Goal: Transaction & Acquisition: Purchase product/service

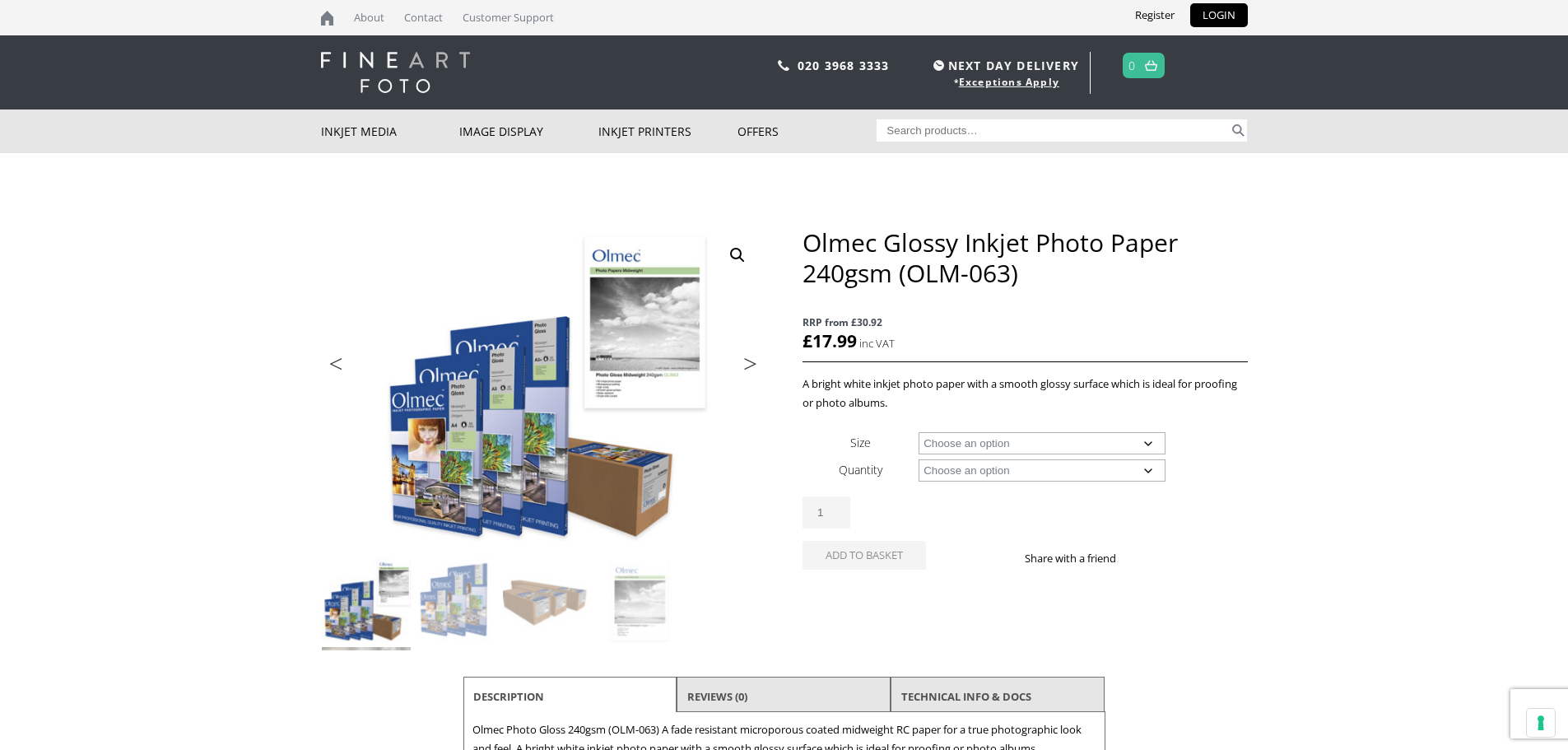
click at [1145, 443] on select "Choose an option A4 Sheet A3 Sheet A3+ Sheet A2 Sheet 17" Wide Roll 24" Wide Ro…" at bounding box center [1042, 443] width 247 height 22
click at [919, 433] on select "Choose an option A4 Sheet A3 Sheet A3+ Sheet A2 Sheet 17" Wide Roll 24" Wide Ro…" at bounding box center [1042, 443] width 247 height 22
select select "a3-sheet"
click at [1151, 469] on select "Choose an option 50 Sheets" at bounding box center [1042, 470] width 247 height 22
select select "50-sheets"
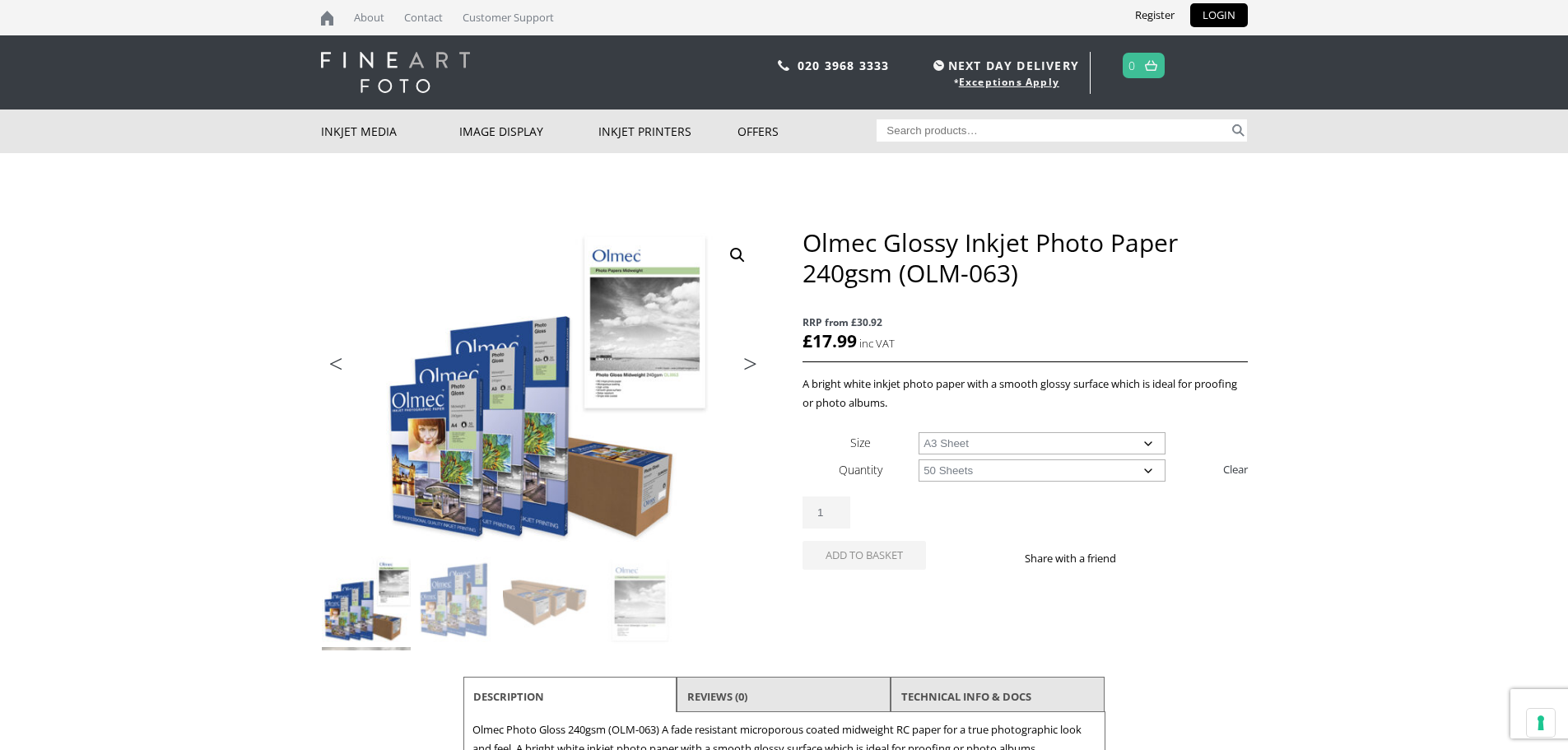
click at [919, 460] on select "Choose an option 50 Sheets" at bounding box center [1042, 470] width 247 height 22
select select "a3-sheet"
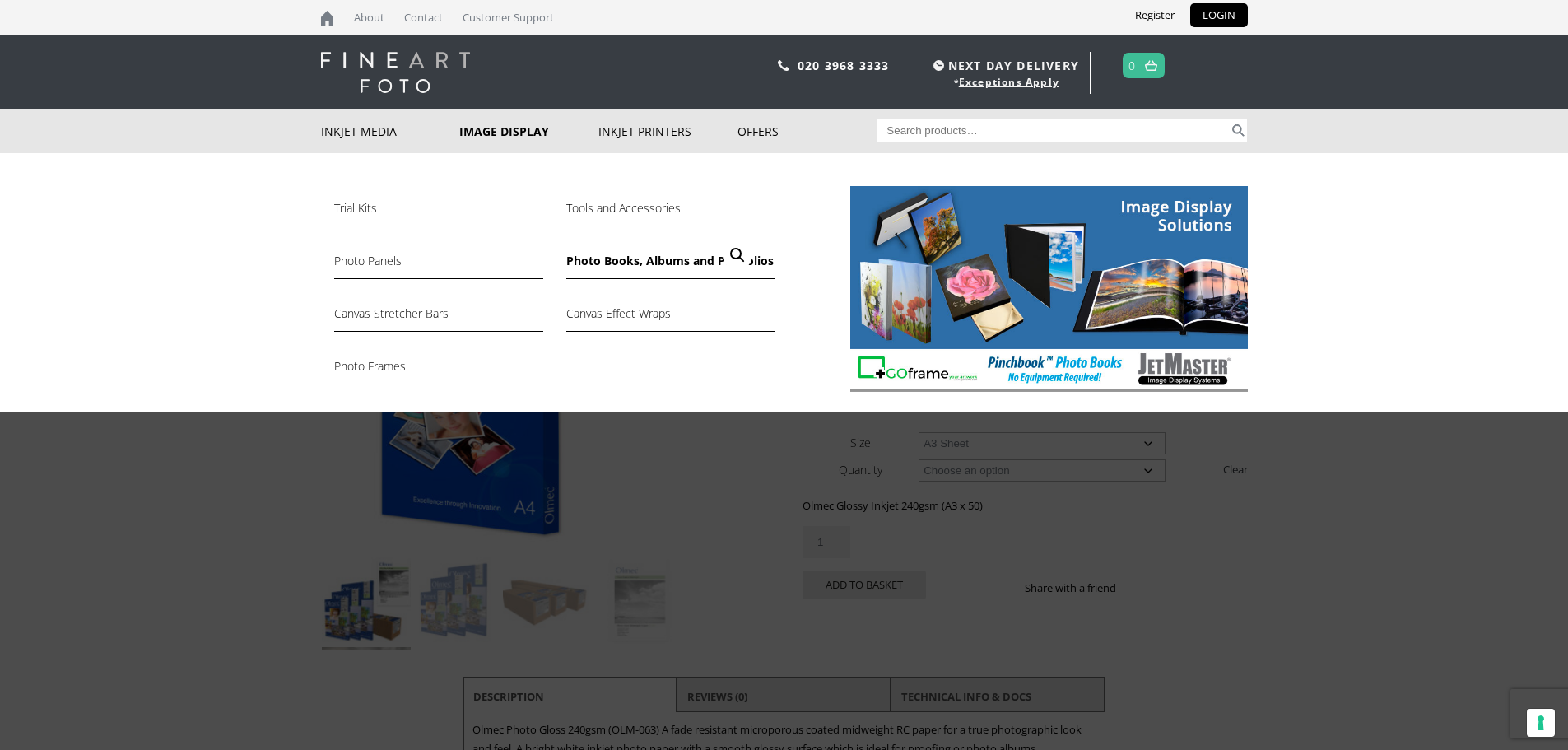
click at [628, 259] on link "Photo Books, Albums and Portfolios" at bounding box center [671, 264] width 209 height 28
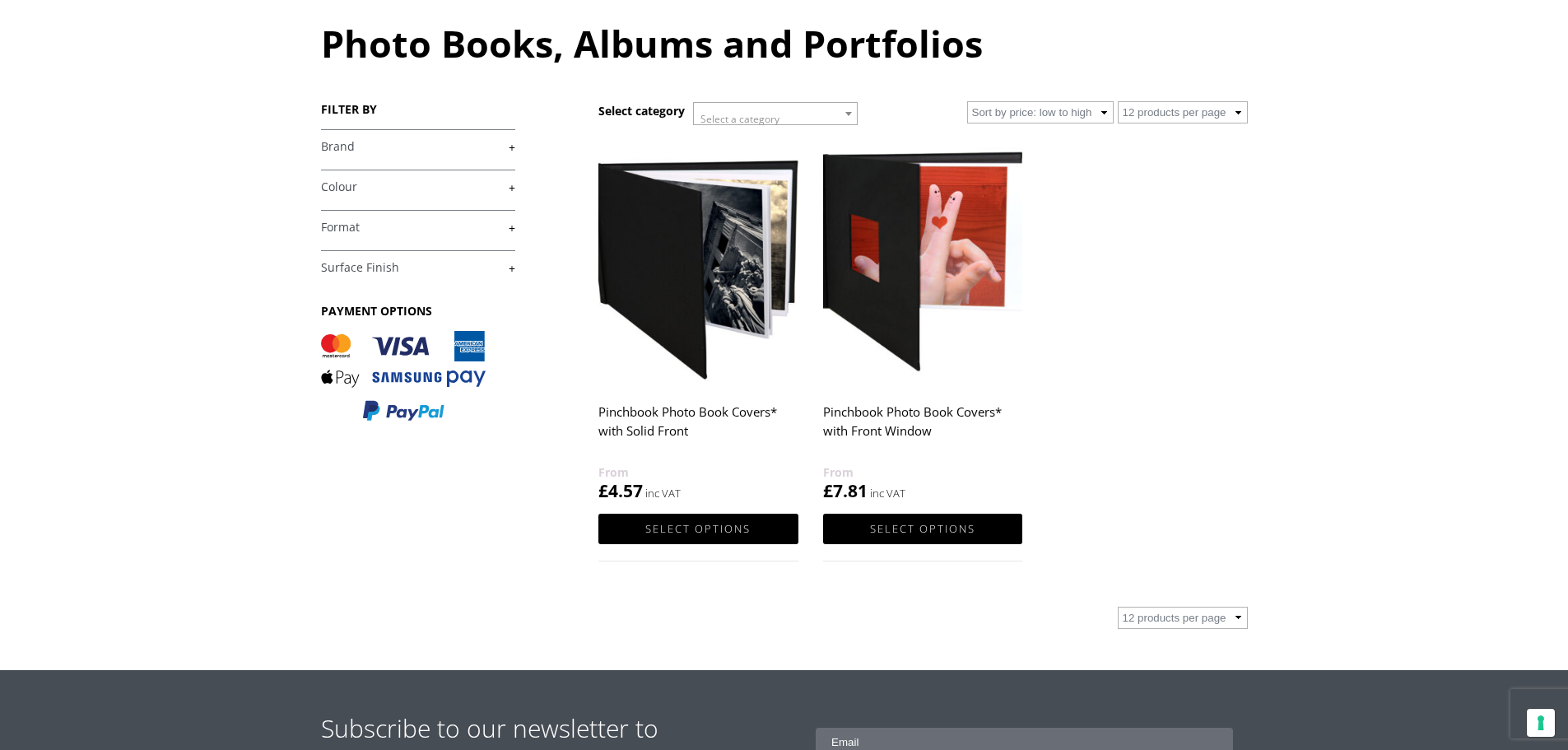
scroll to position [165, 0]
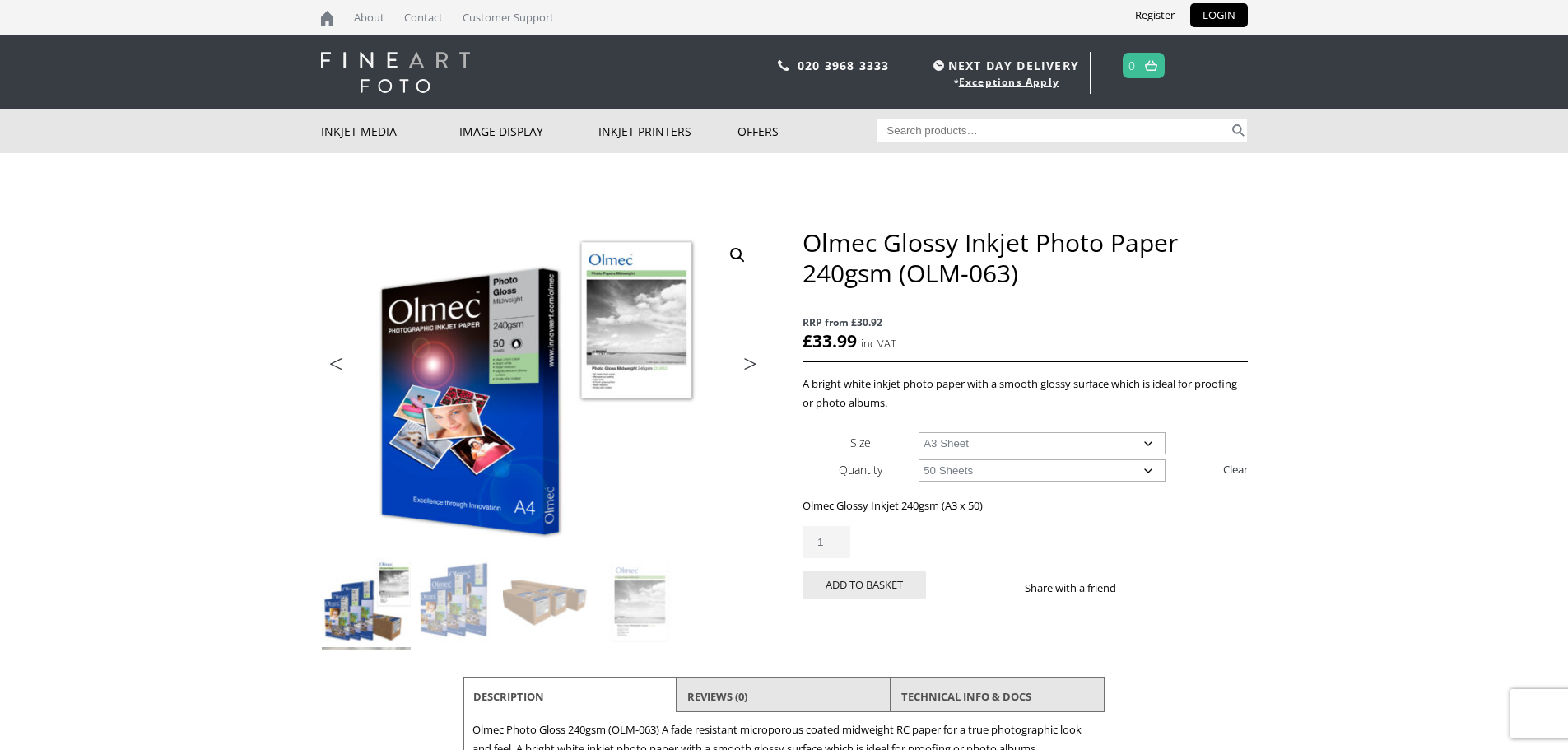
select select "a3-sheet"
select select "50-sheets"
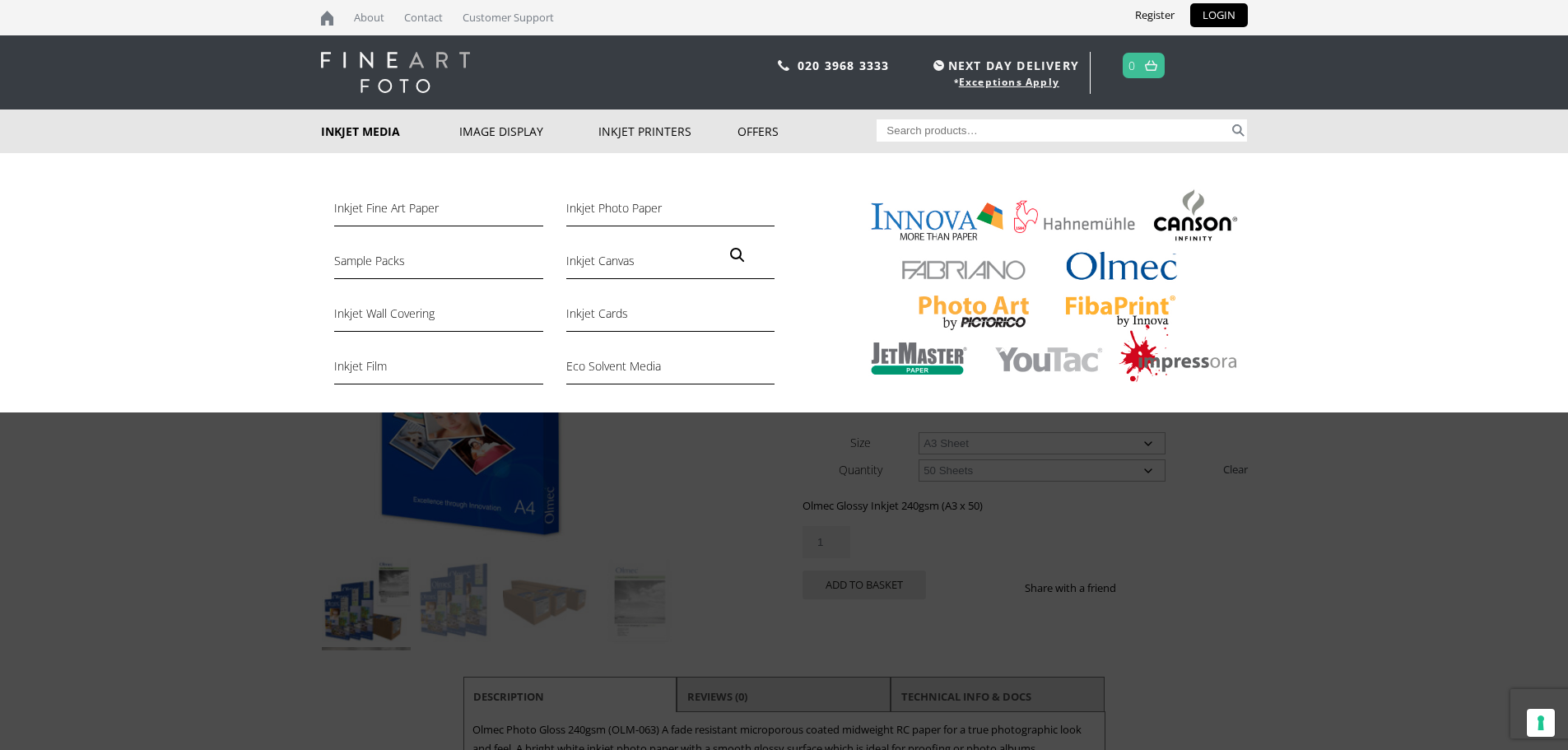
click at [366, 125] on link "Inkjet Media" at bounding box center [390, 131] width 139 height 44
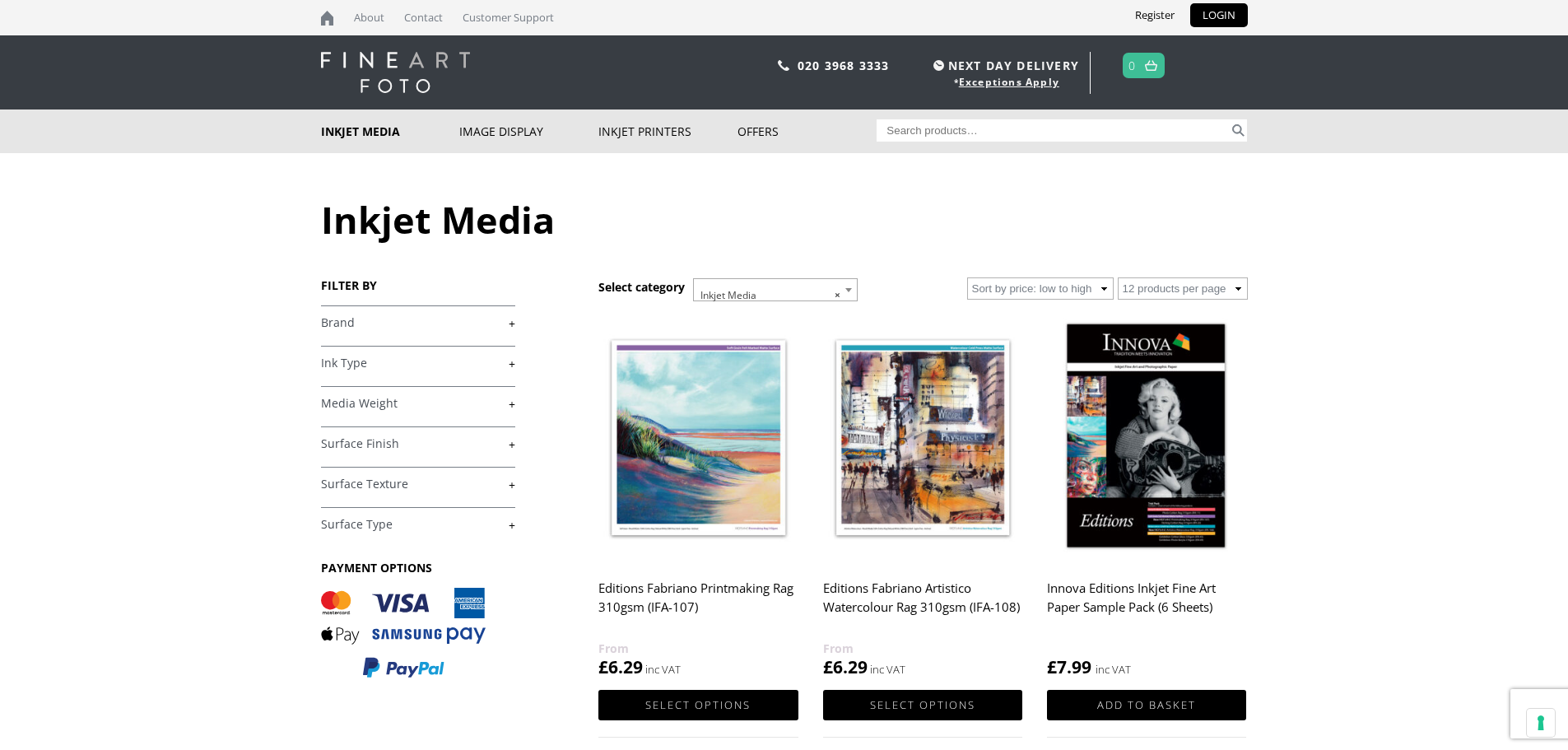
click at [340, 365] on link "+" at bounding box center [418, 362] width 194 height 15
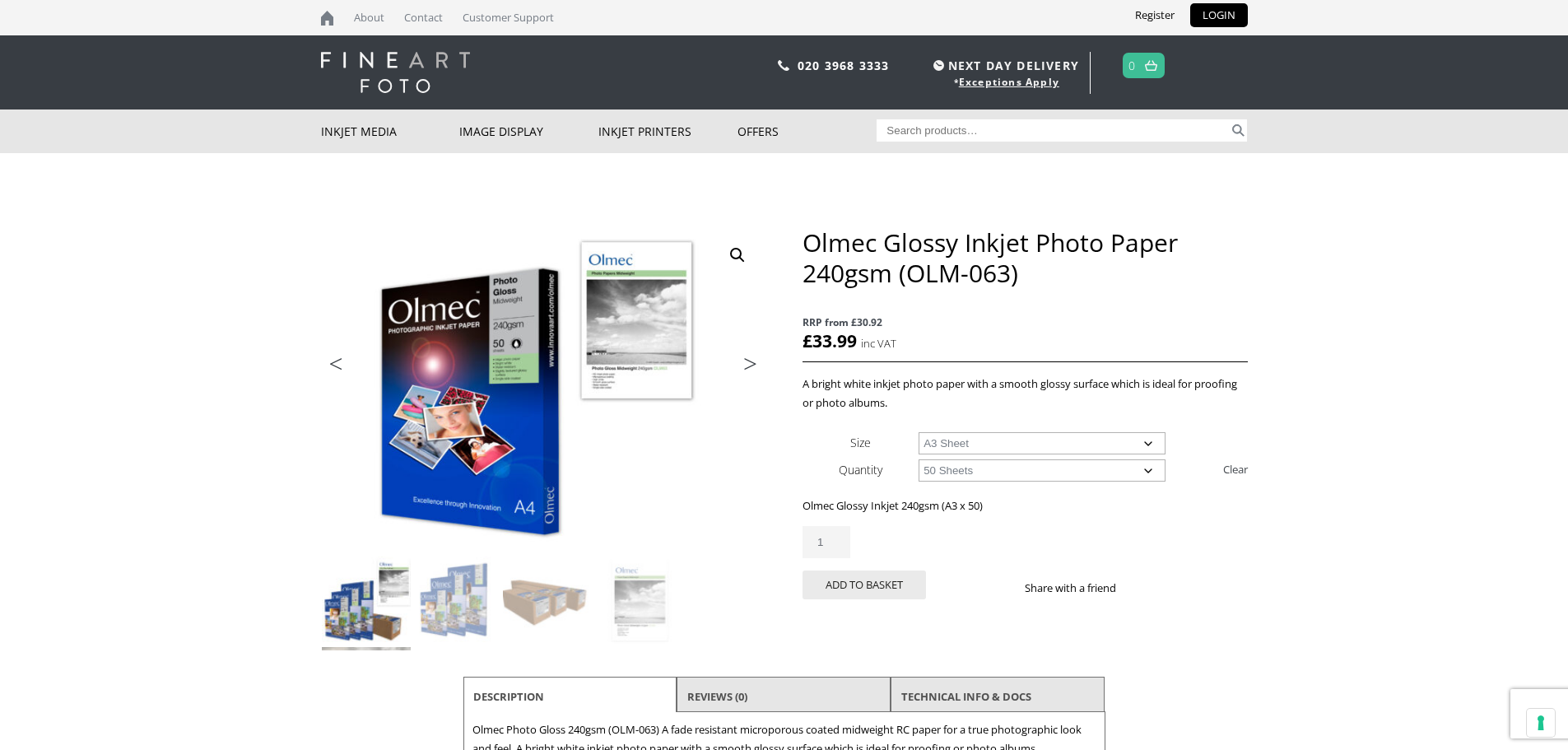
select select "a3-sheet"
select select "50-sheets"
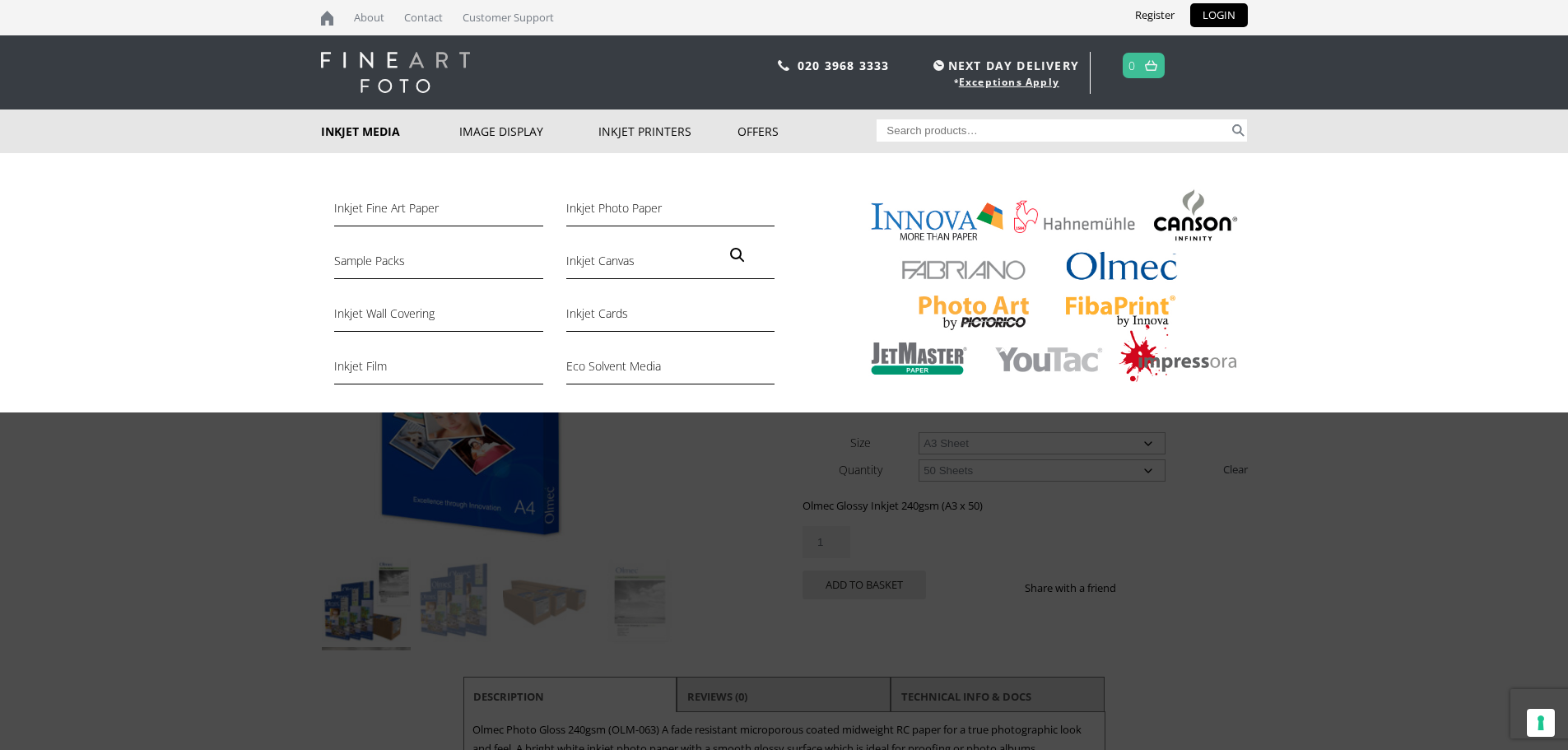
click at [336, 138] on link "Inkjet Media" at bounding box center [390, 131] width 139 height 44
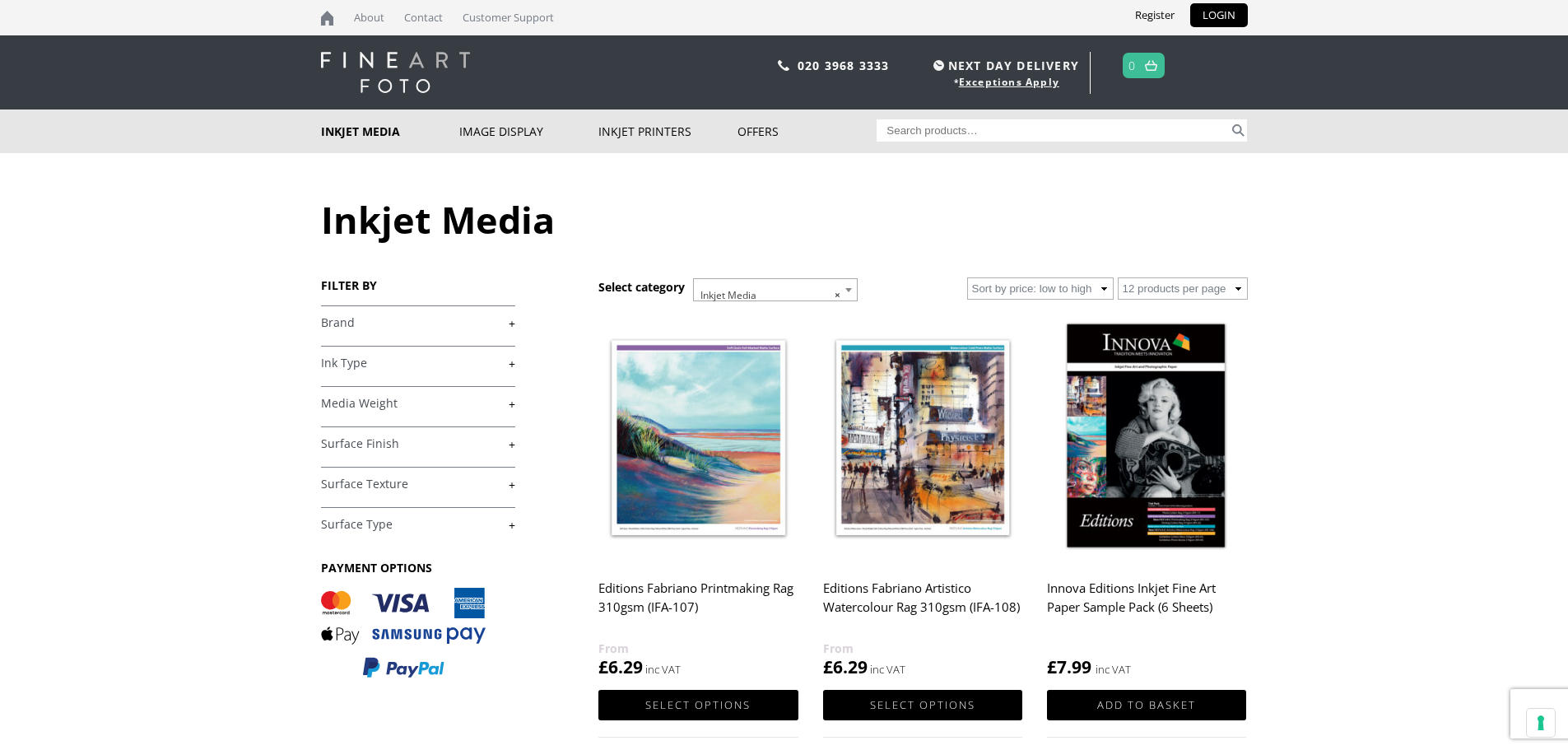
click at [364, 442] on link "+" at bounding box center [418, 443] width 194 height 15
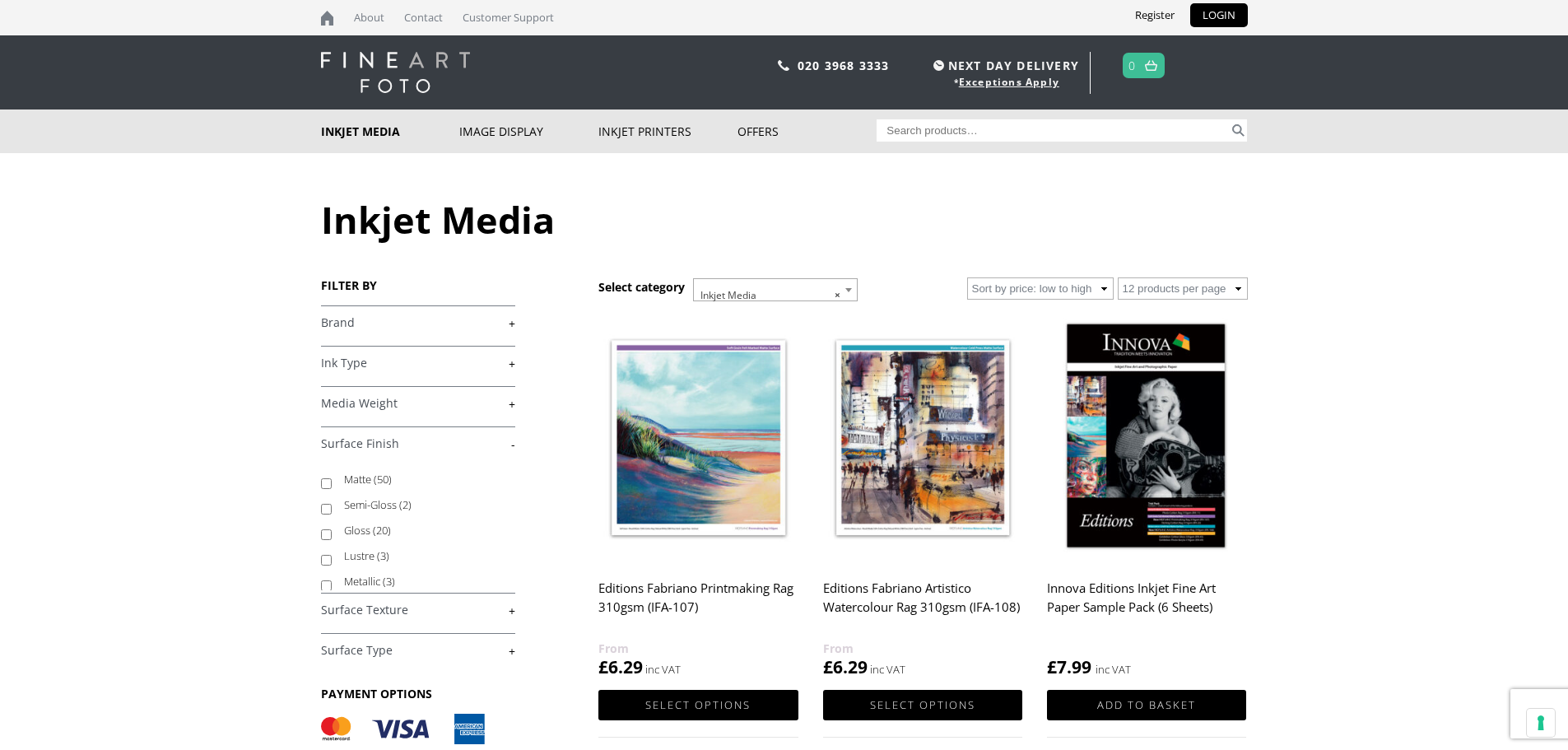
click at [326, 585] on input "Metallic (3)" at bounding box center [326, 585] width 11 height 11
checkbox input "true"
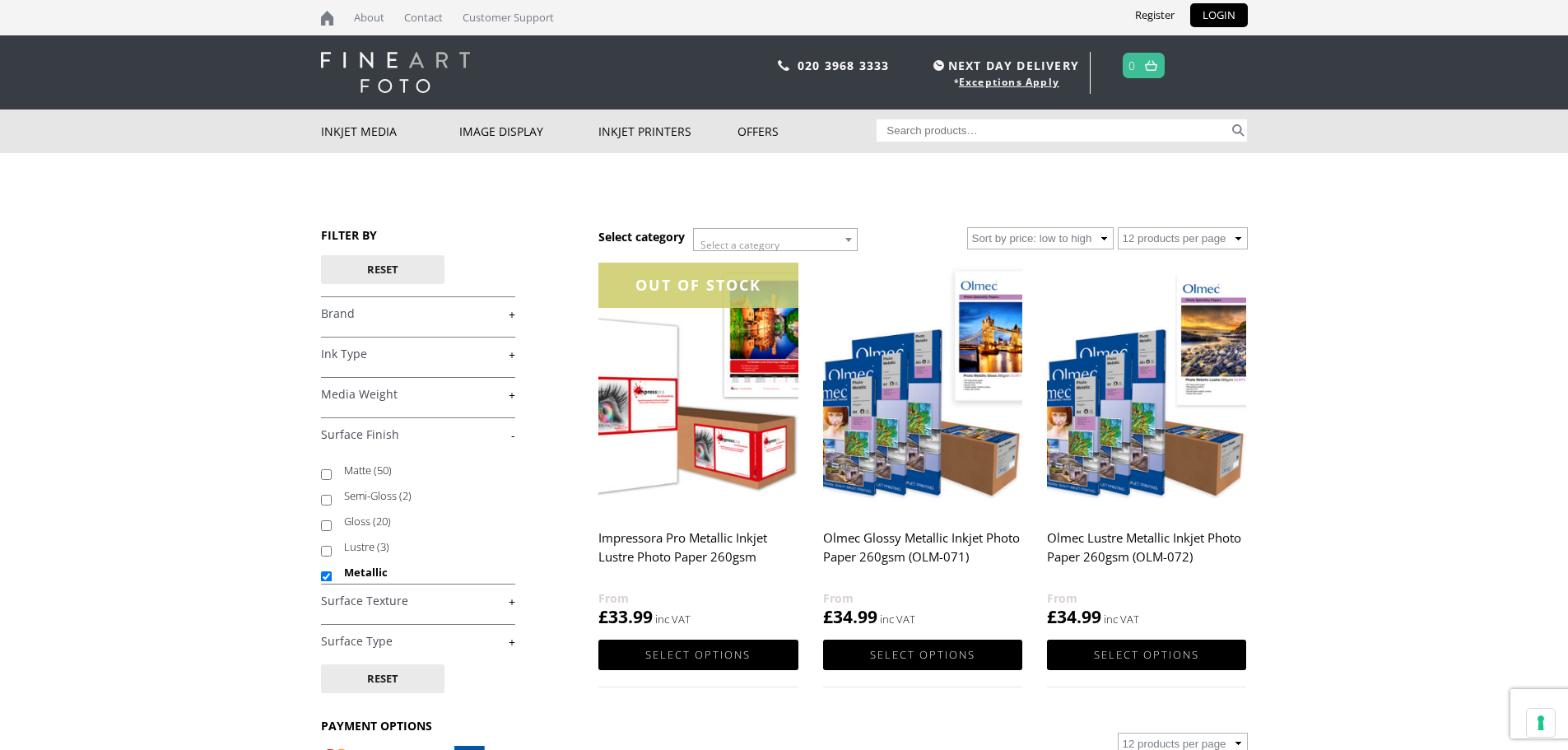
scroll to position [83, 0]
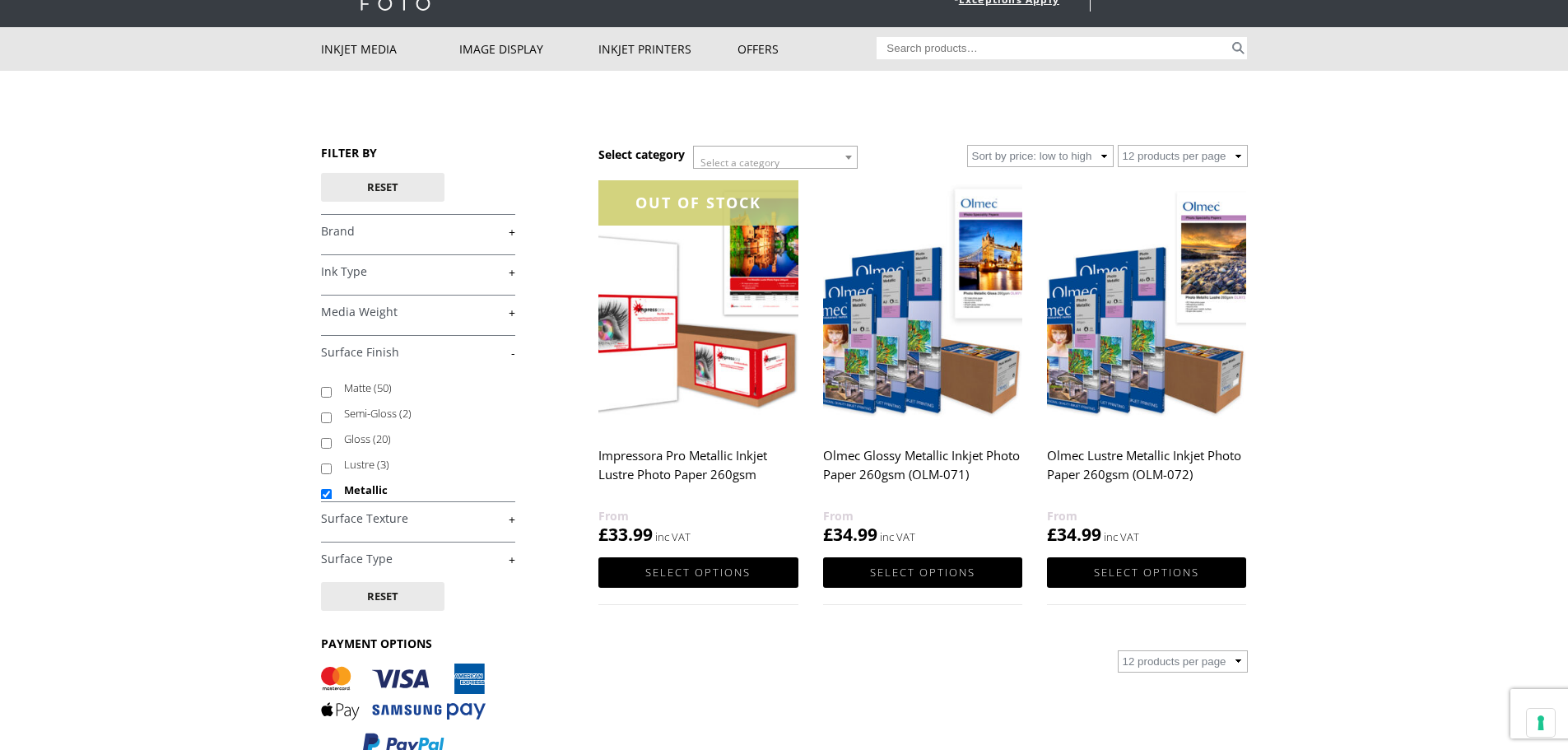
click at [920, 368] on img at bounding box center [922, 304] width 200 height 249
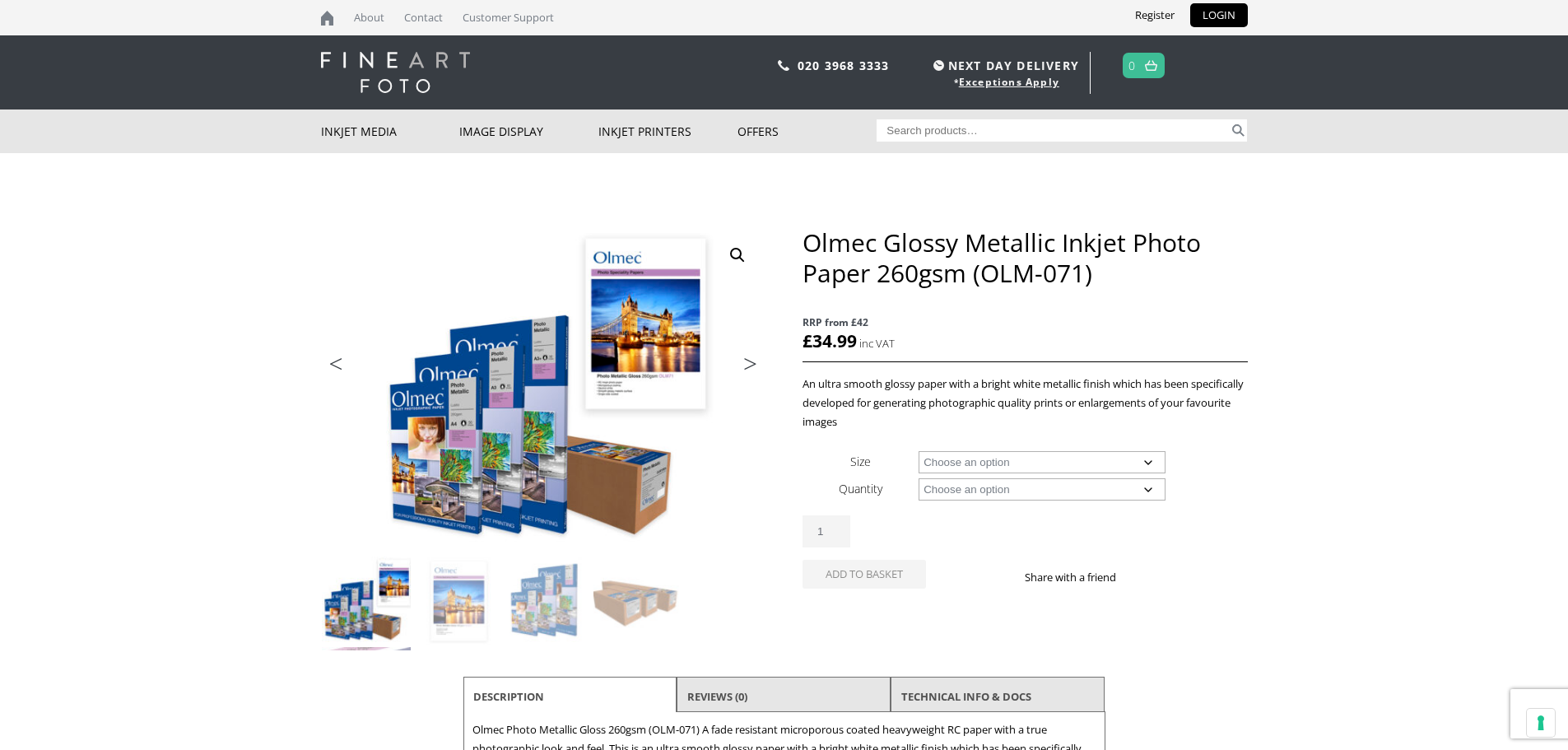
click at [1149, 465] on select "Choose an option A4 Sheet A3 Sheet A3+ Sheet A2 Sheet 17" Wide Roll 24" Wide Ro…" at bounding box center [1042, 462] width 247 height 22
click at [919, 451] on select "Choose an option A4 Sheet A3 Sheet A3+ Sheet A2 Sheet 17" Wide Roll 24" Wide Ro…" at bounding box center [1042, 462] width 247 height 22
select select "a3-sheet"
click at [1053, 497] on select "Choose an option 50 Sheets" at bounding box center [1042, 489] width 247 height 22
select select "50-sheets"
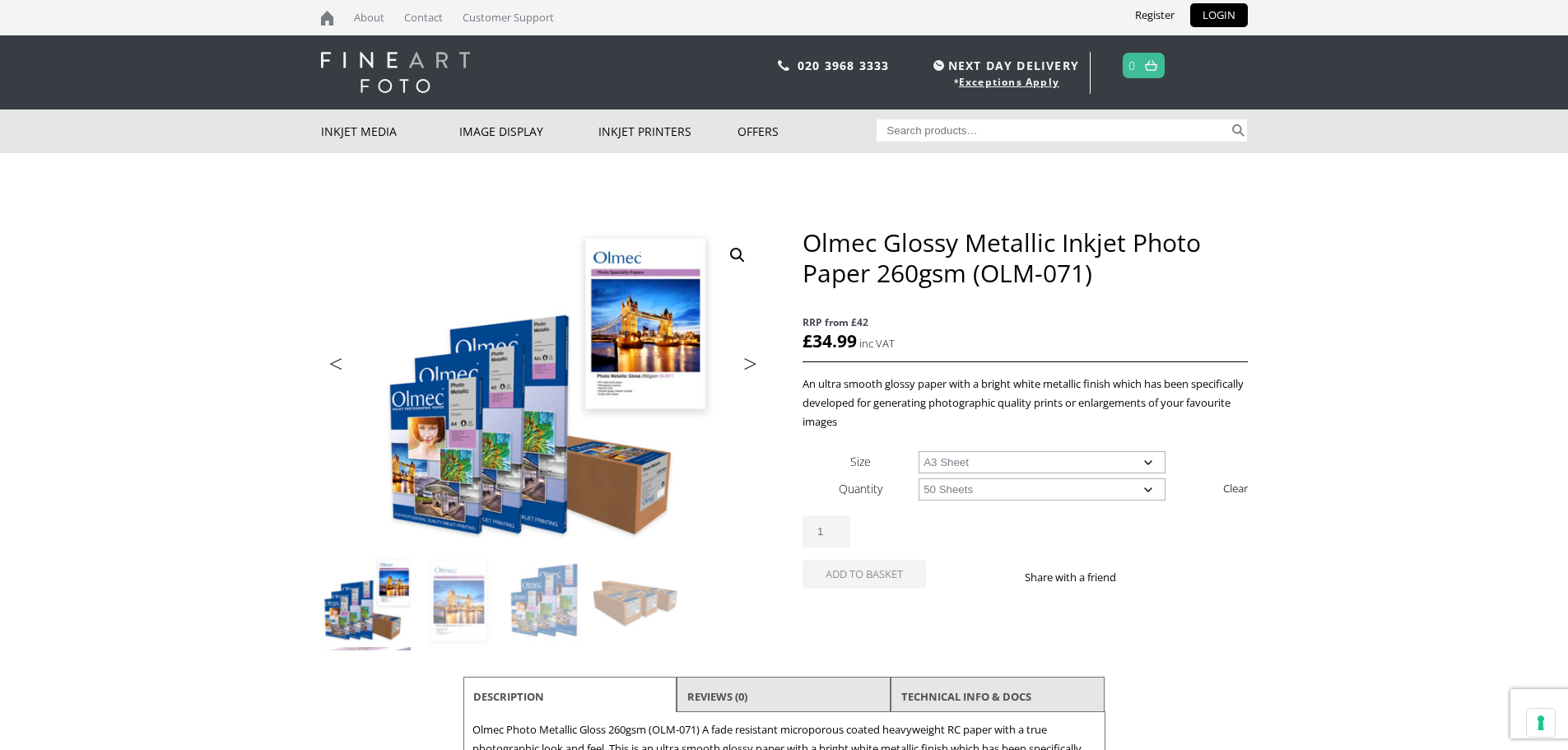
click at [919, 478] on select "Choose an option 50 Sheets" at bounding box center [1042, 489] width 247 height 22
select select "a3-sheet"
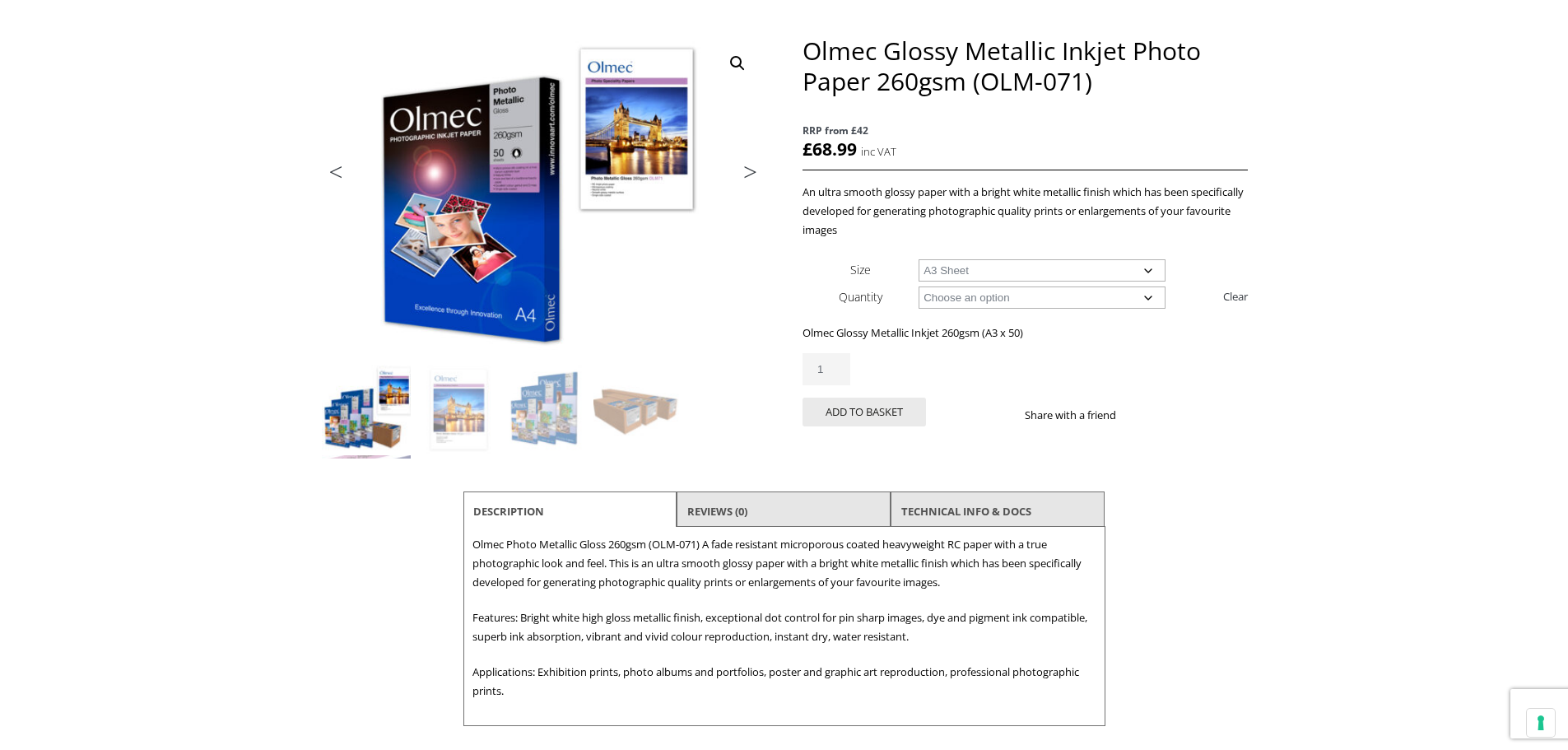
scroll to position [165, 0]
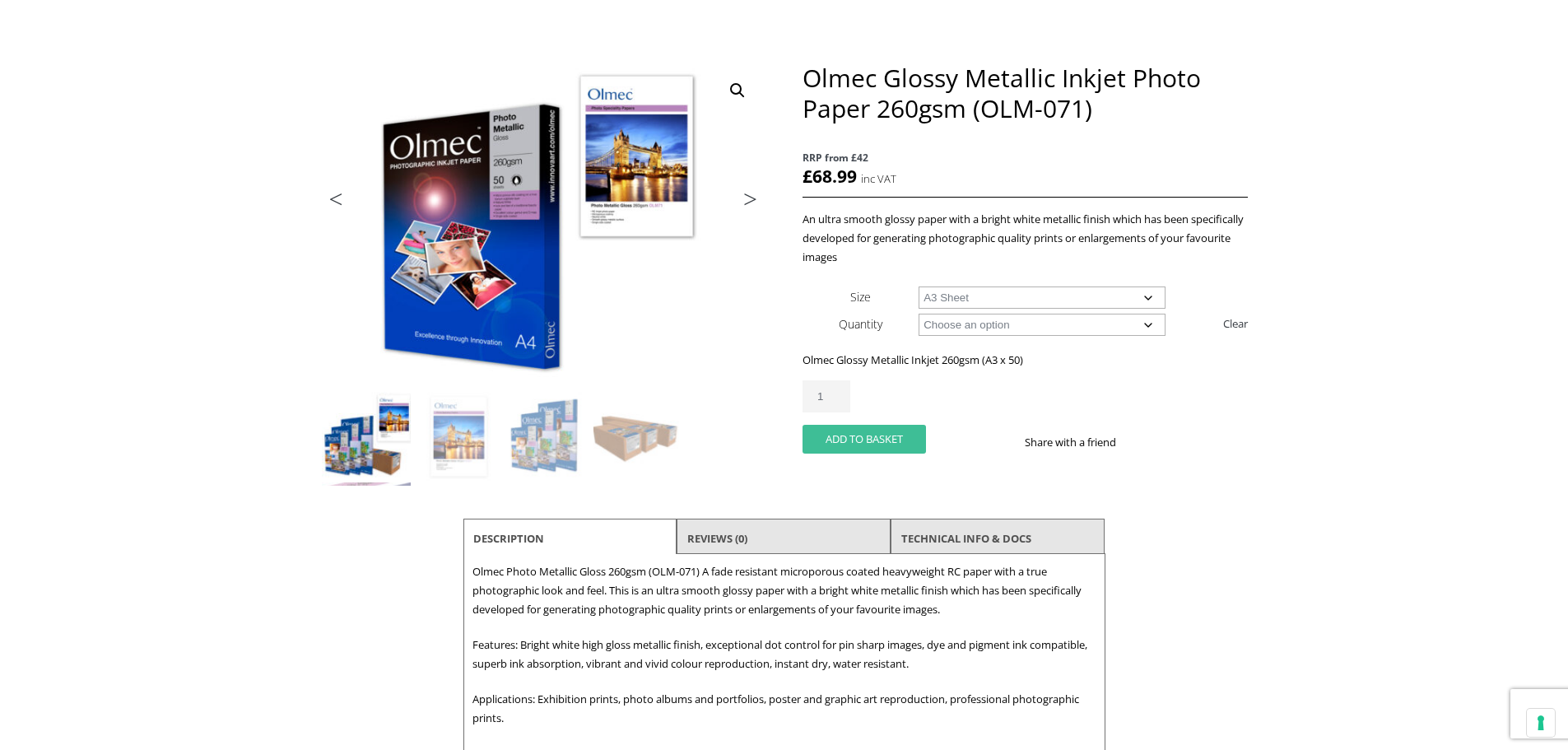
click at [850, 433] on button "Add to basket" at bounding box center [864, 439] width 123 height 29
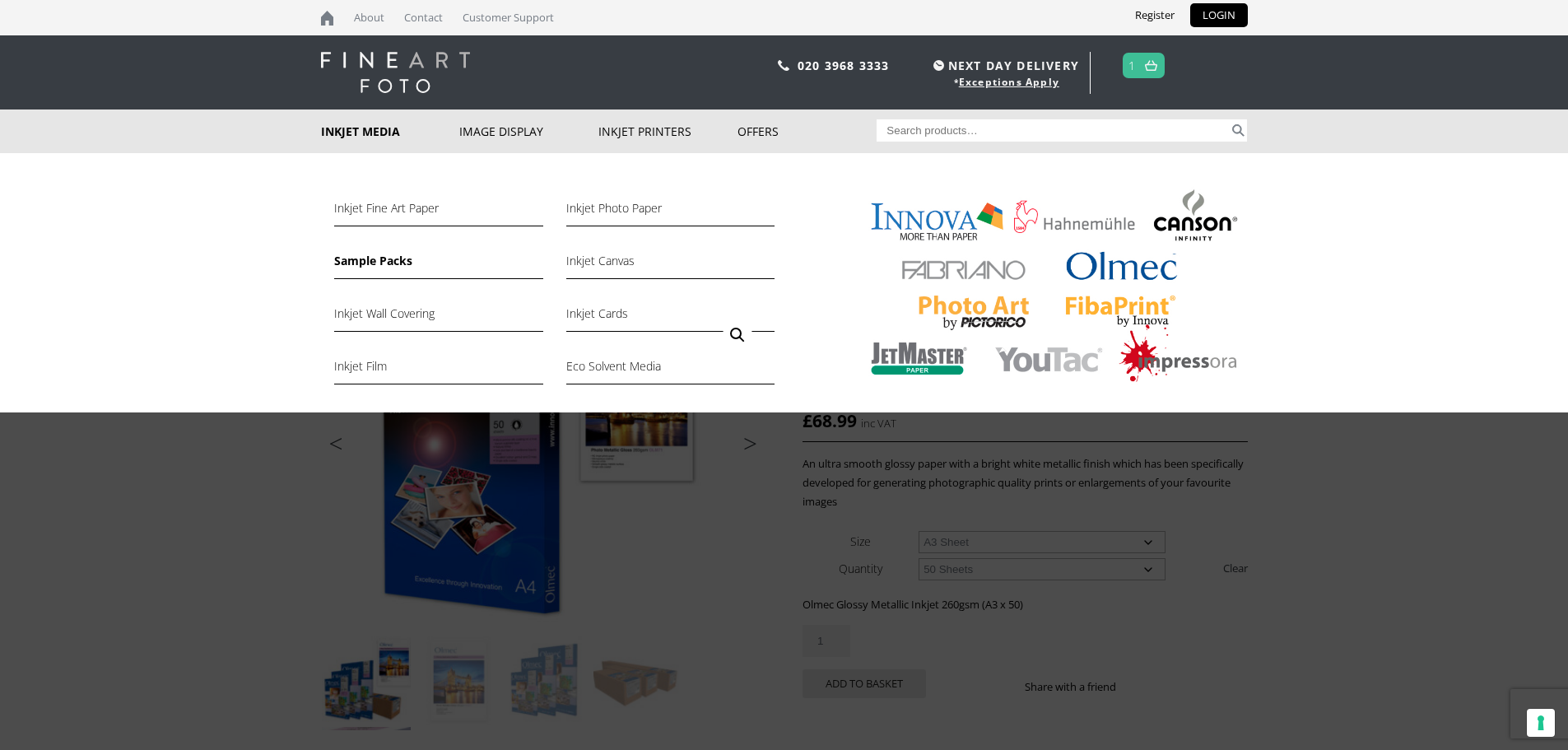
click at [352, 258] on link "Sample Packs" at bounding box center [439, 264] width 209 height 28
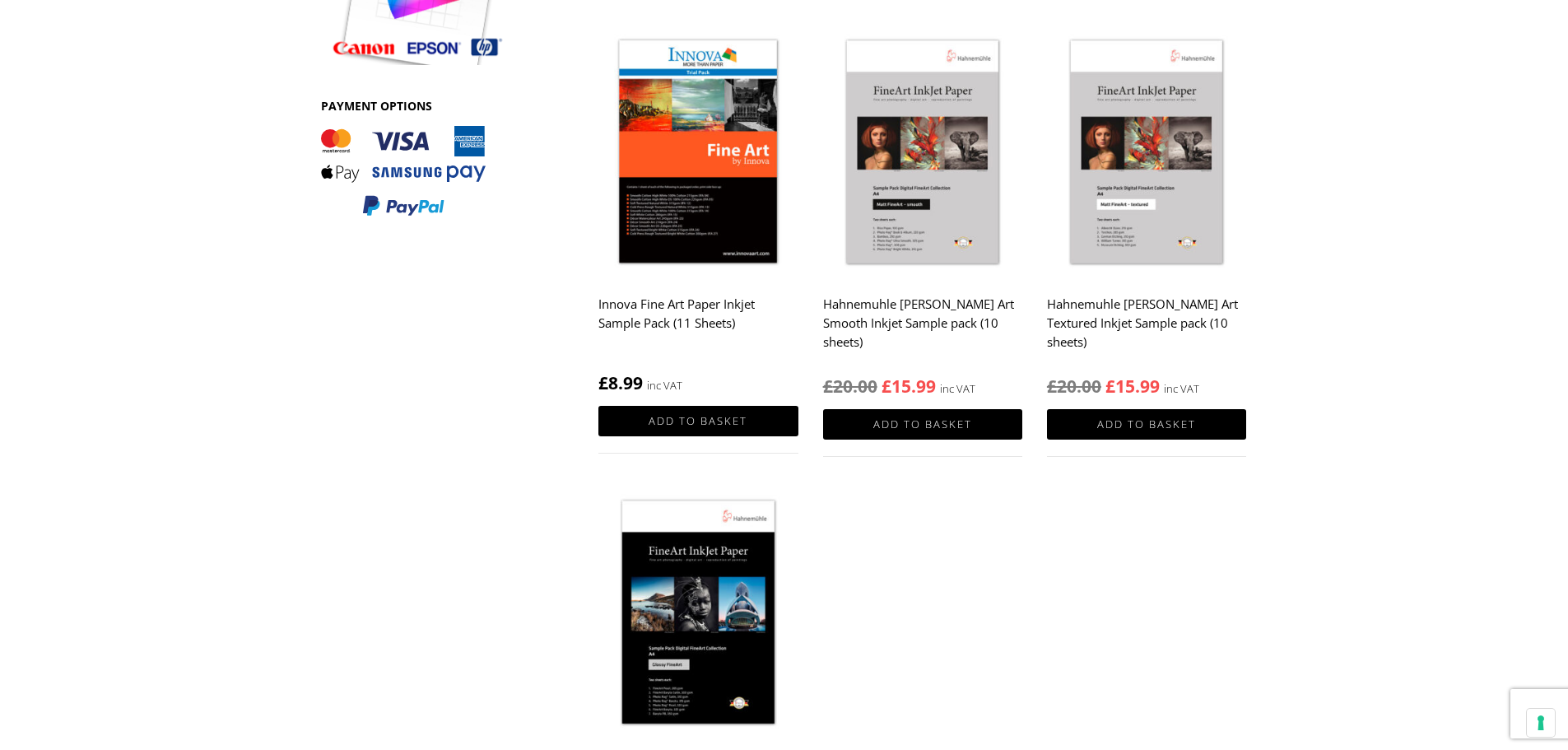
scroll to position [576, 0]
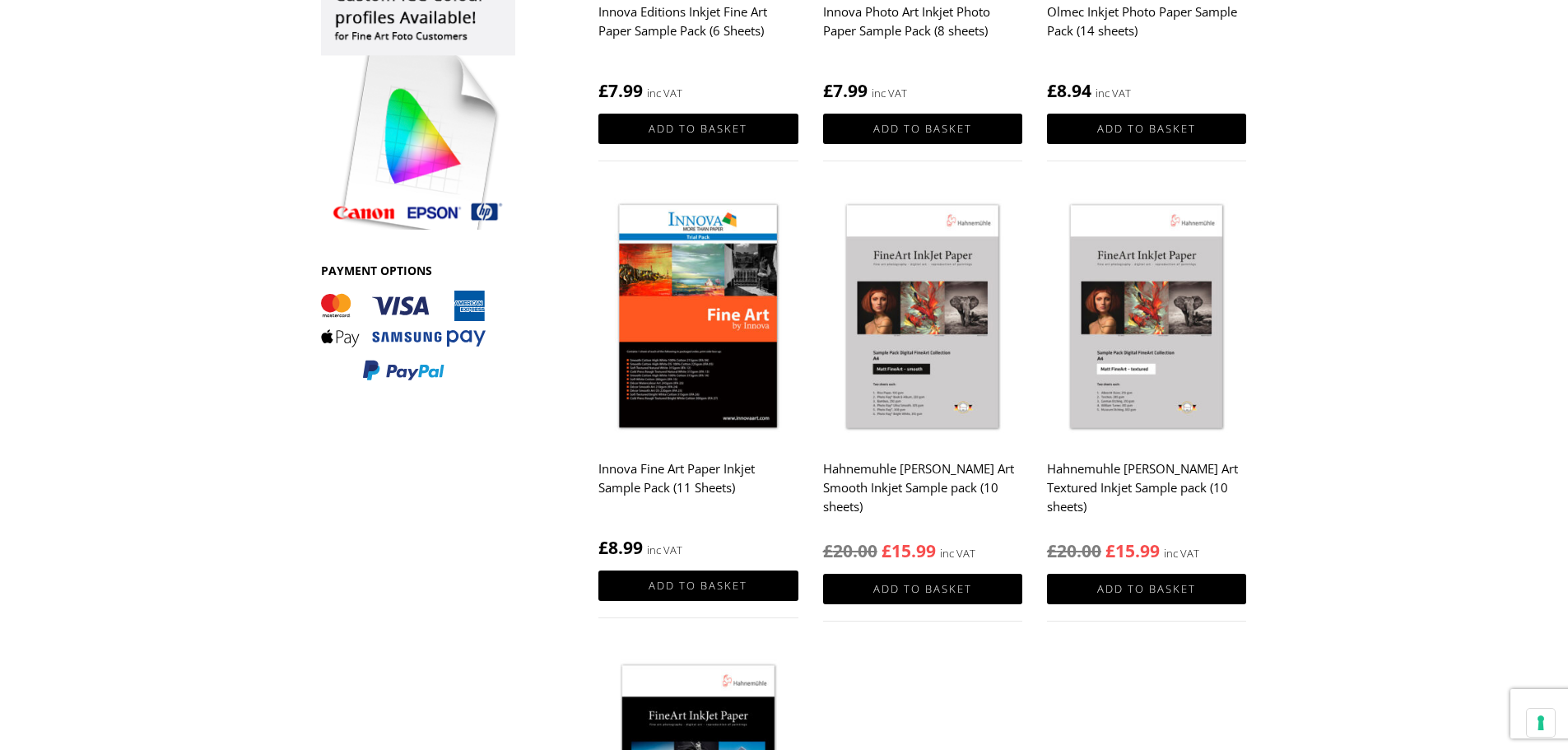
click at [1109, 486] on h2 "Hahnemuhle [PERSON_NAME] Art Textured Inkjet Sample pack (10 sheets)" at bounding box center [1146, 487] width 200 height 69
click at [1118, 404] on img at bounding box center [1146, 317] width 200 height 249
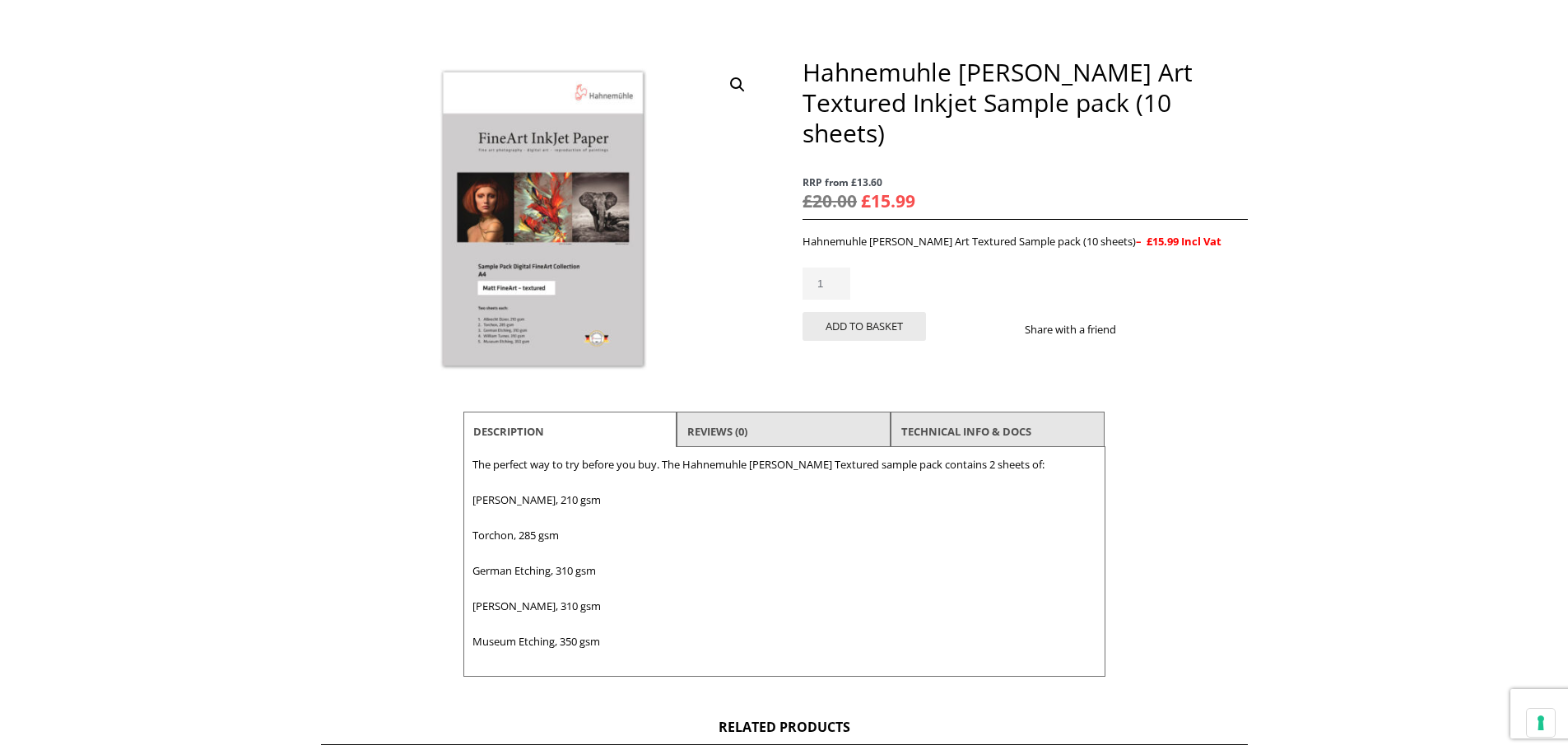
scroll to position [165, 0]
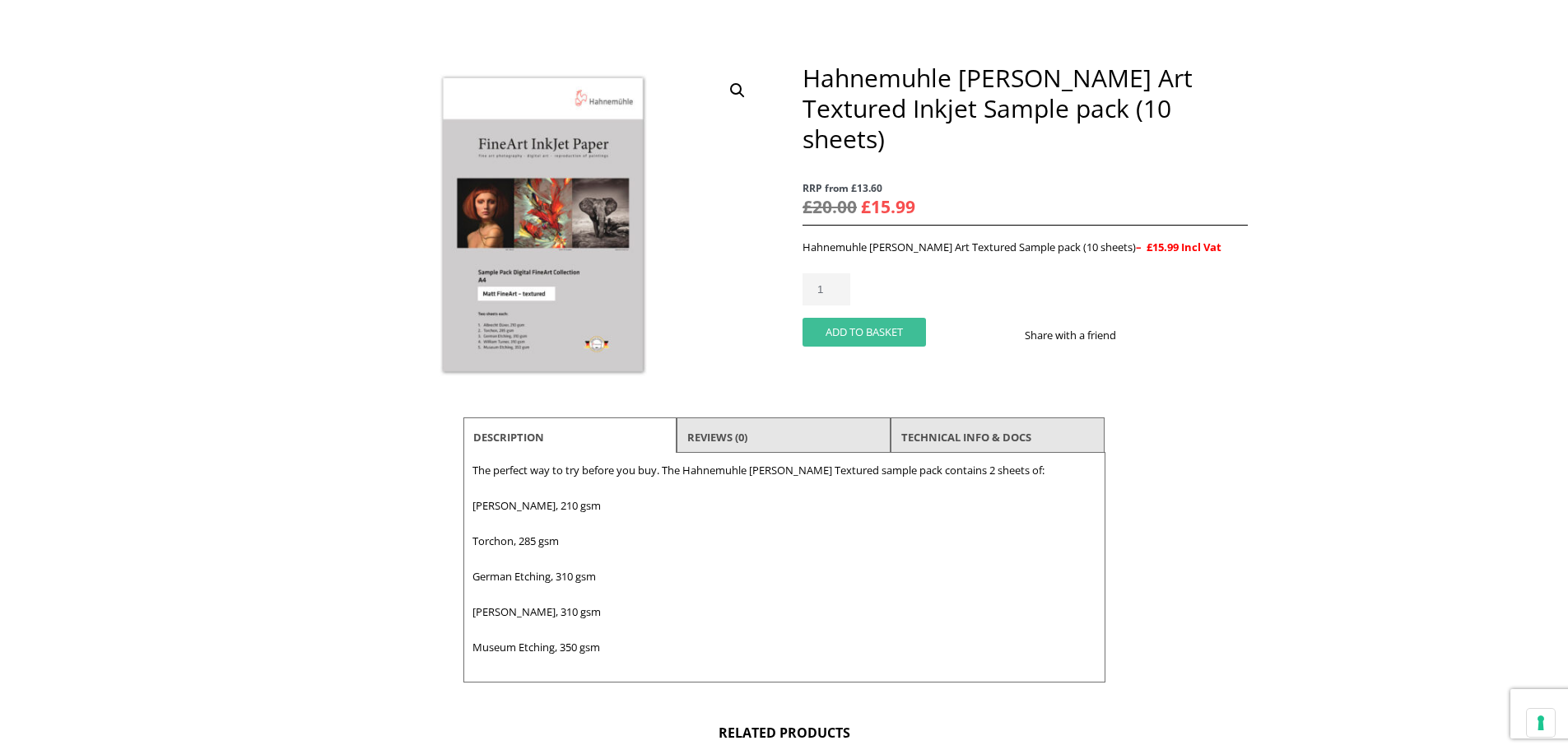
click at [845, 317] on button "Add to basket" at bounding box center [864, 332] width 123 height 29
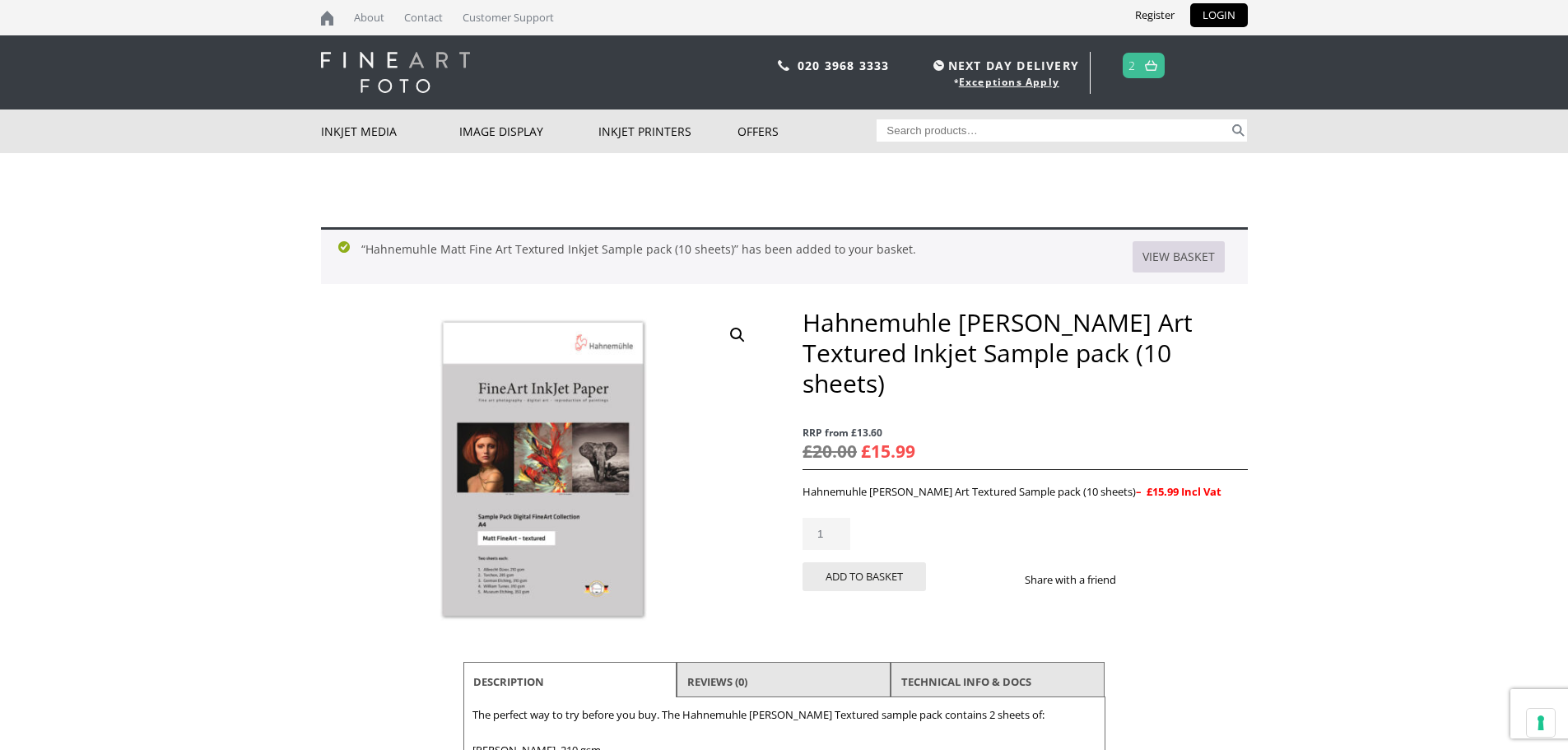
click at [1164, 258] on link "View basket" at bounding box center [1179, 256] width 93 height 31
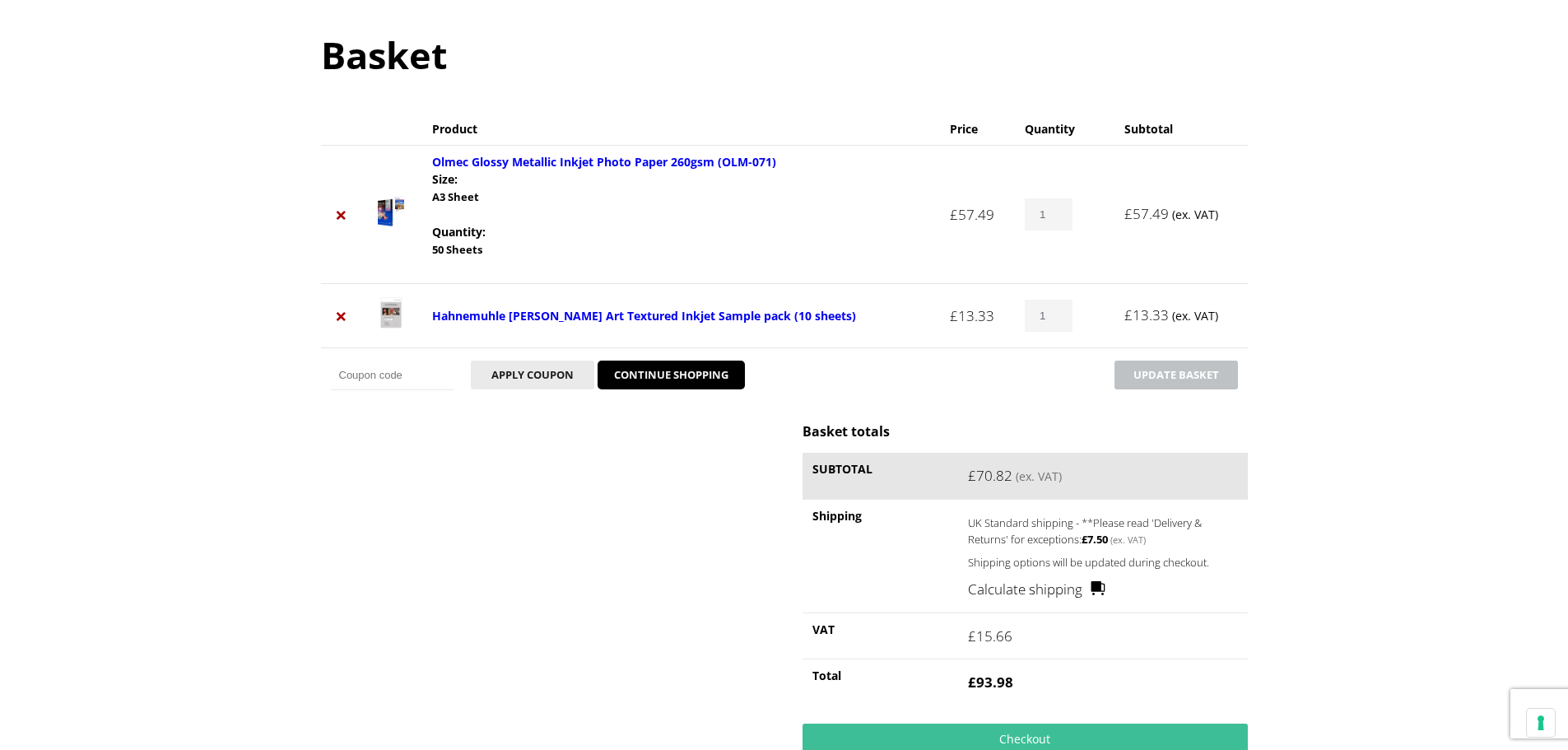
scroll to position [329, 0]
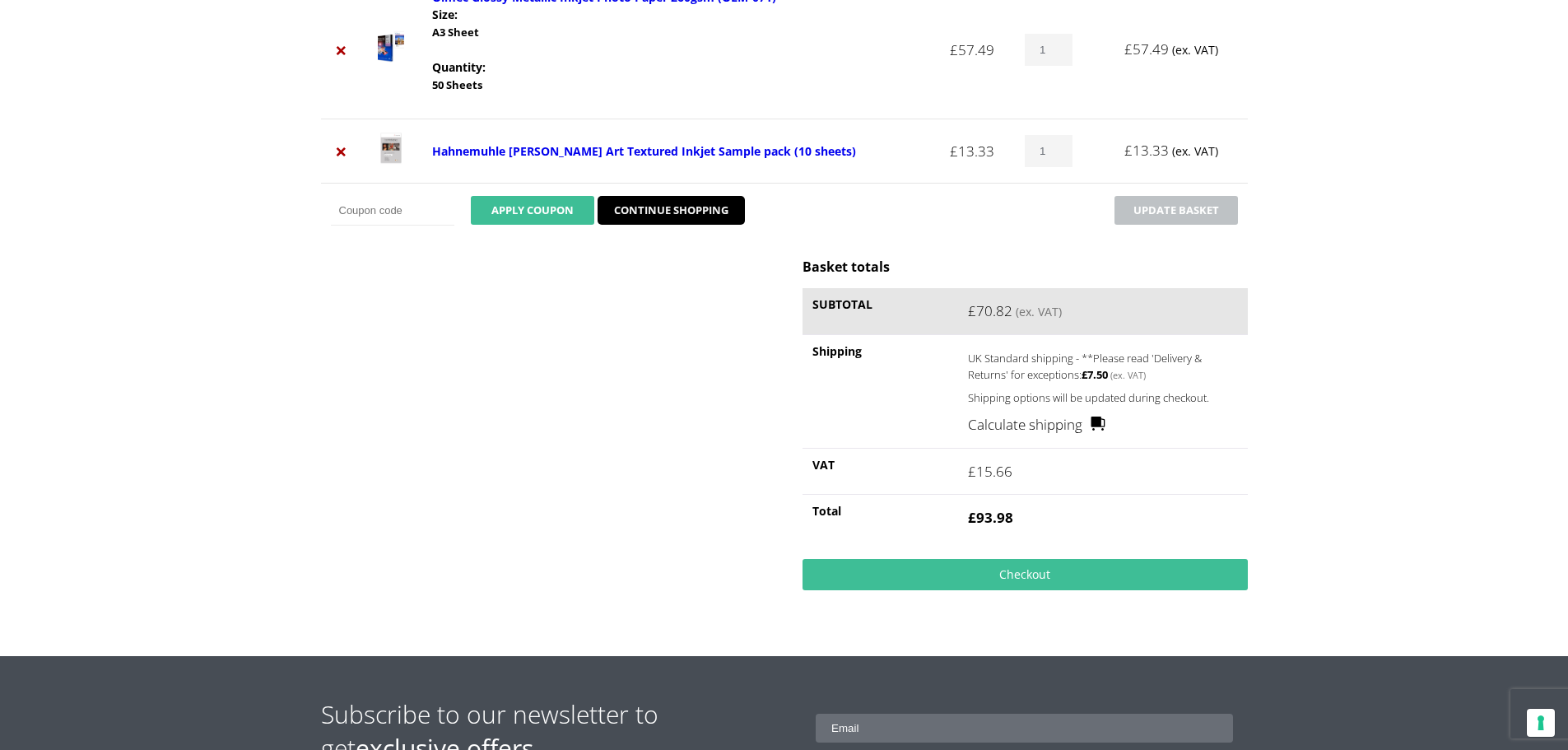
click at [534, 202] on button "Apply coupon" at bounding box center [532, 210] width 123 height 29
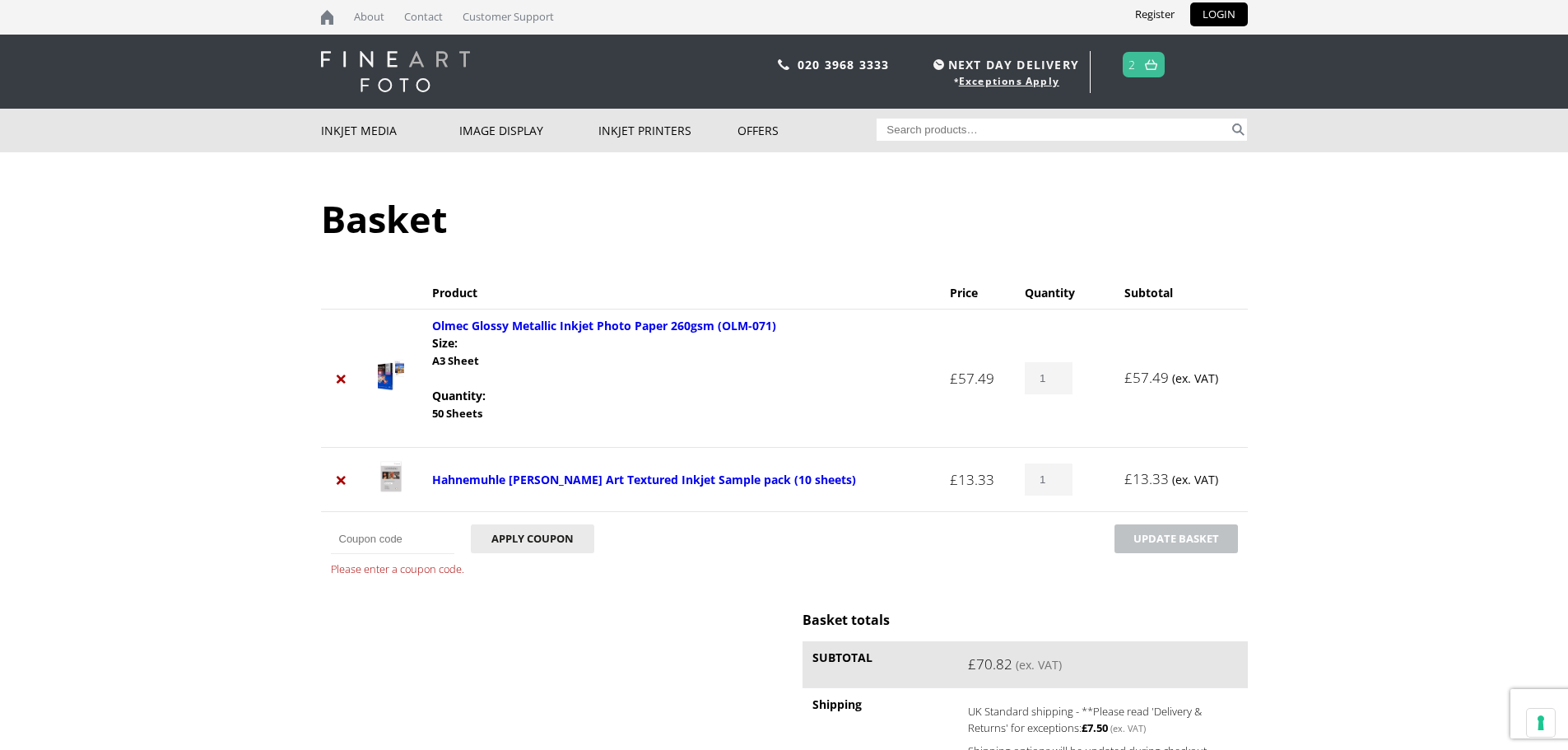
scroll to position [0, 0]
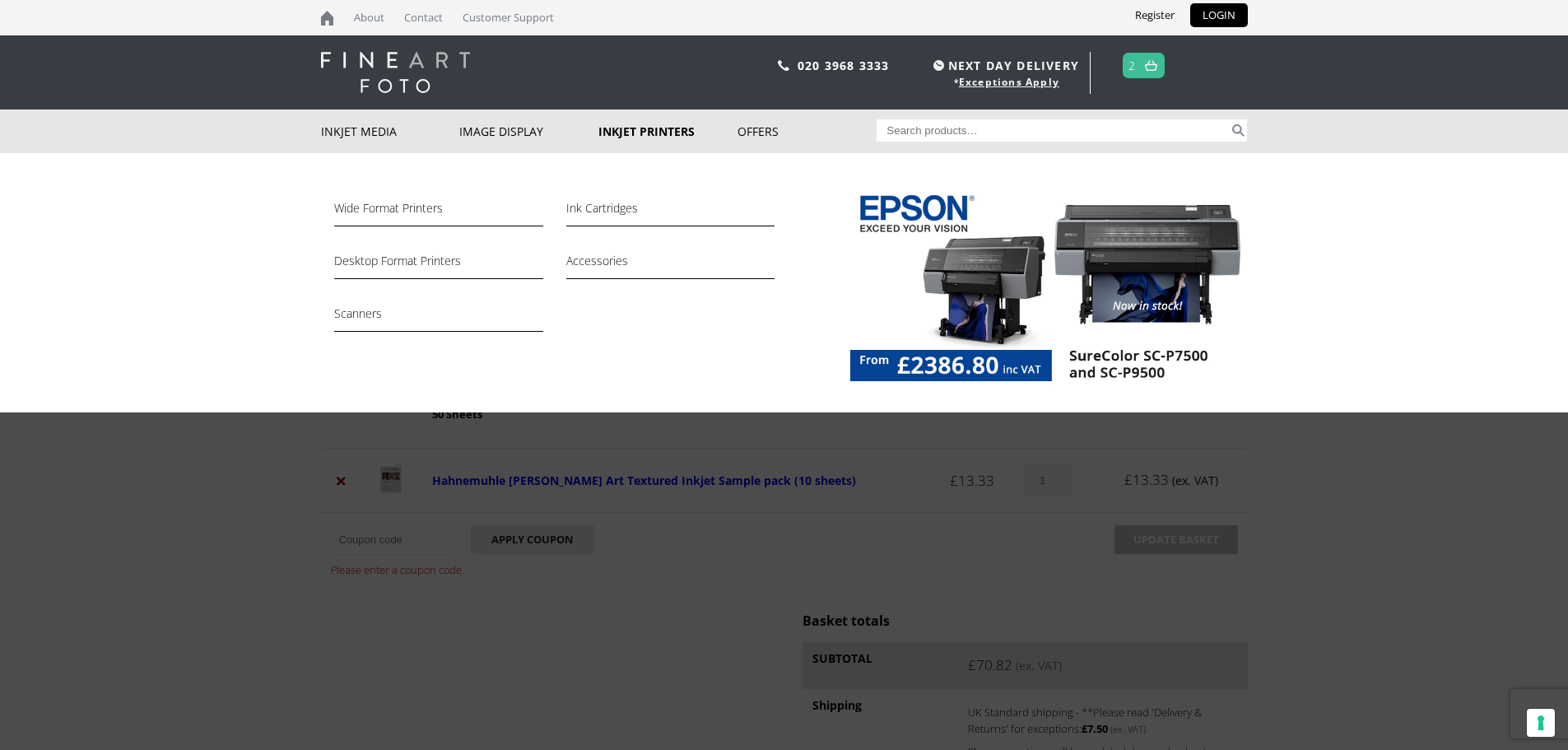
click at [655, 132] on link "Inkjet Printers" at bounding box center [668, 131] width 139 height 44
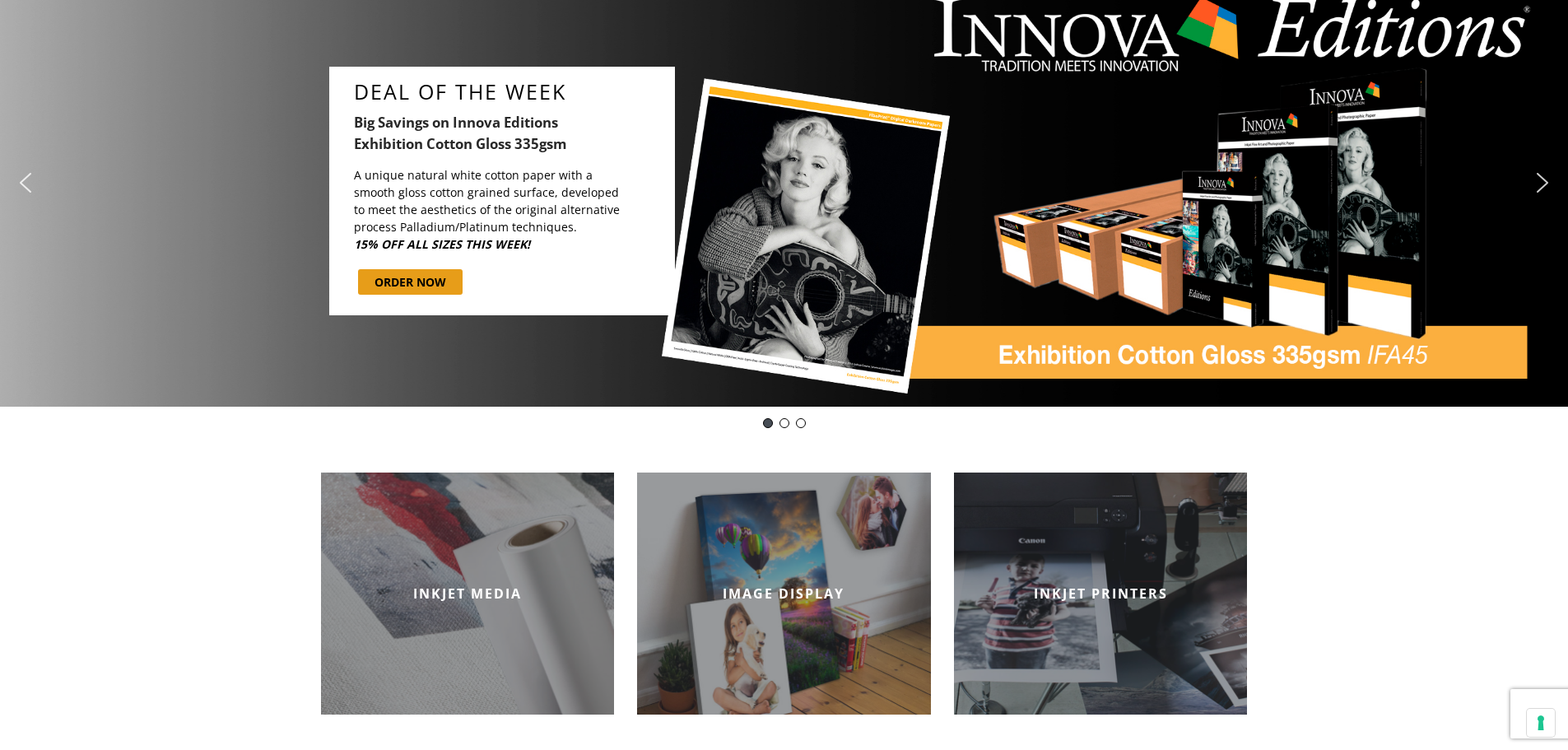
scroll to position [165, 0]
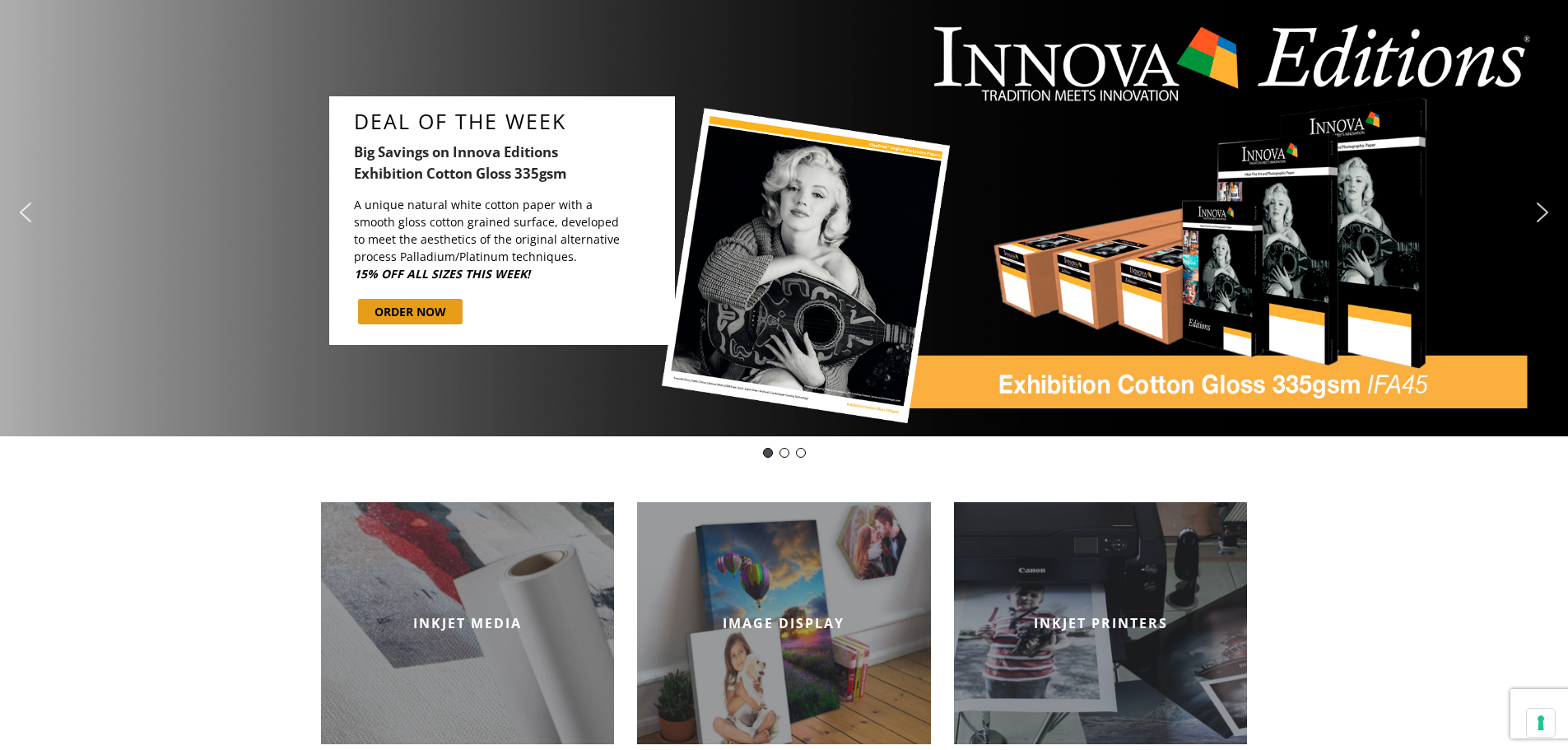
click at [405, 308] on div "ORDER NOW" at bounding box center [411, 311] width 72 height 17
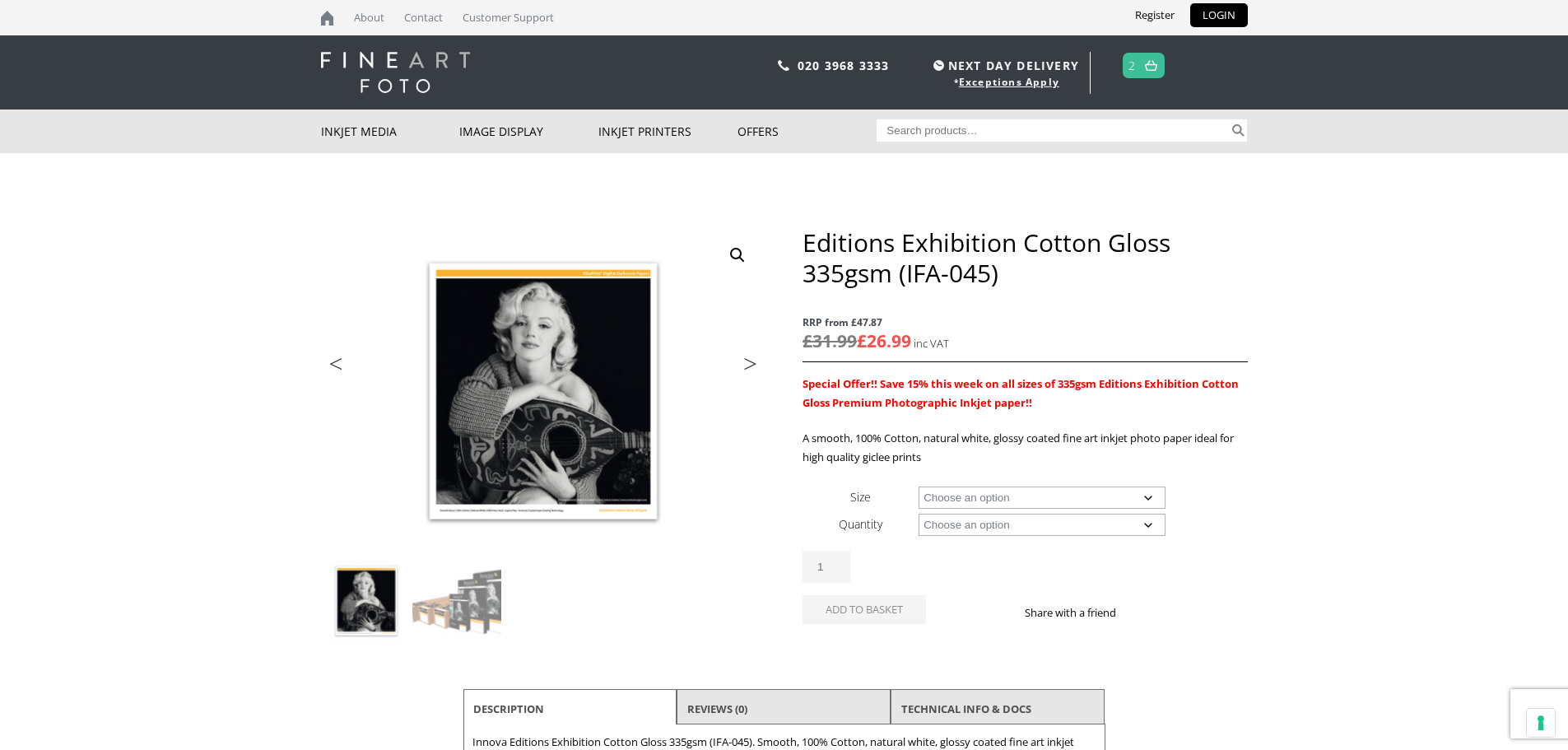
click at [1149, 499] on select "Choose an option A4 Sheet A3 Sheet A3+ Sheet A2 Sheet 17" Wide Roll 24" Wide Ro…" at bounding box center [1042, 497] width 247 height 22
click at [919, 487] on select "Choose an option A4 Sheet A3 Sheet A3+ Sheet A2 Sheet 17" Wide Roll 24" Wide Ro…" at bounding box center [1042, 497] width 247 height 22
select select "a3-sheet"
click at [1149, 529] on select "Choose an option 25 Sheets" at bounding box center [1042, 524] width 247 height 22
select select "25-sheets"
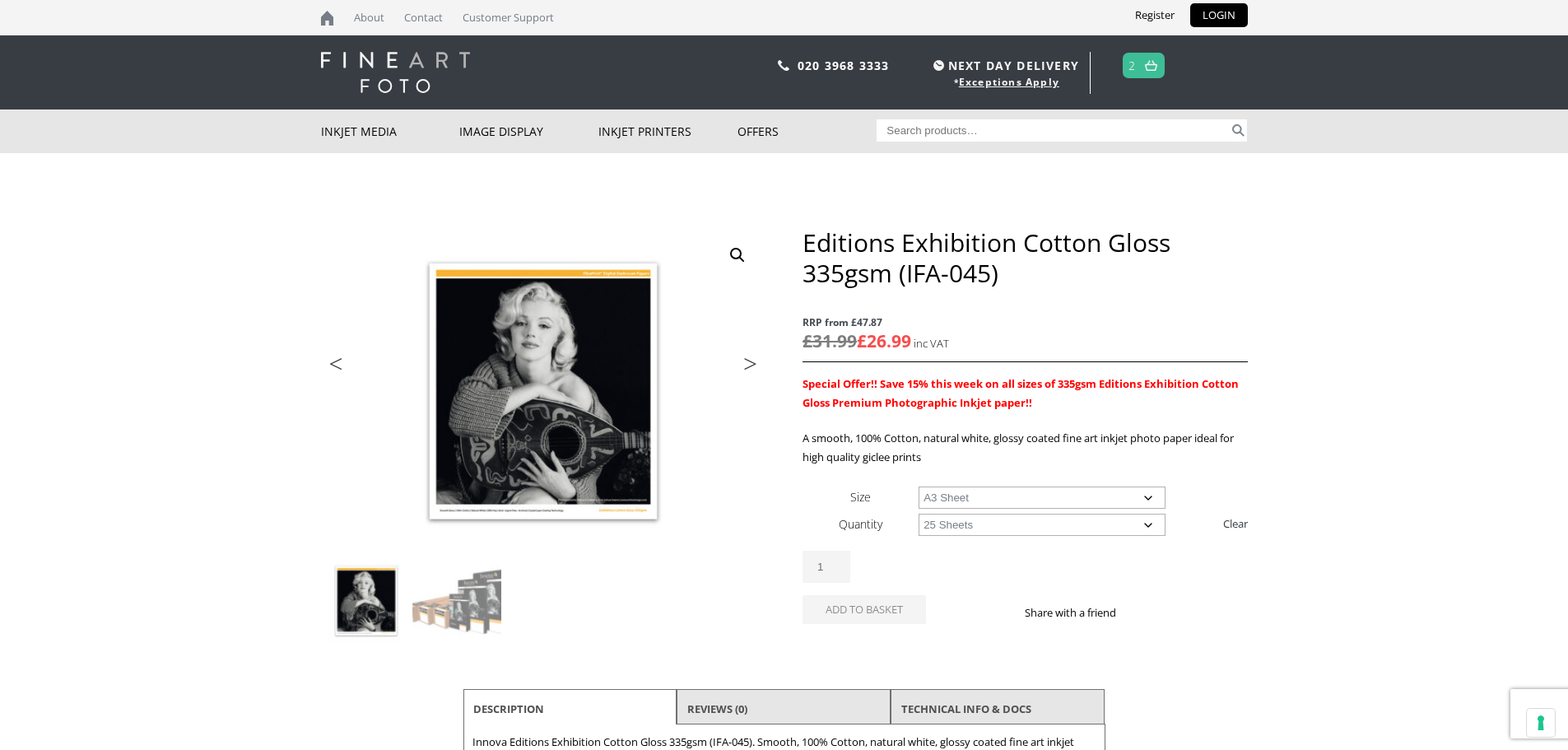
click at [919, 513] on select "Choose an option 25 Sheets" at bounding box center [1042, 524] width 247 height 22
select select "a3-sheet"
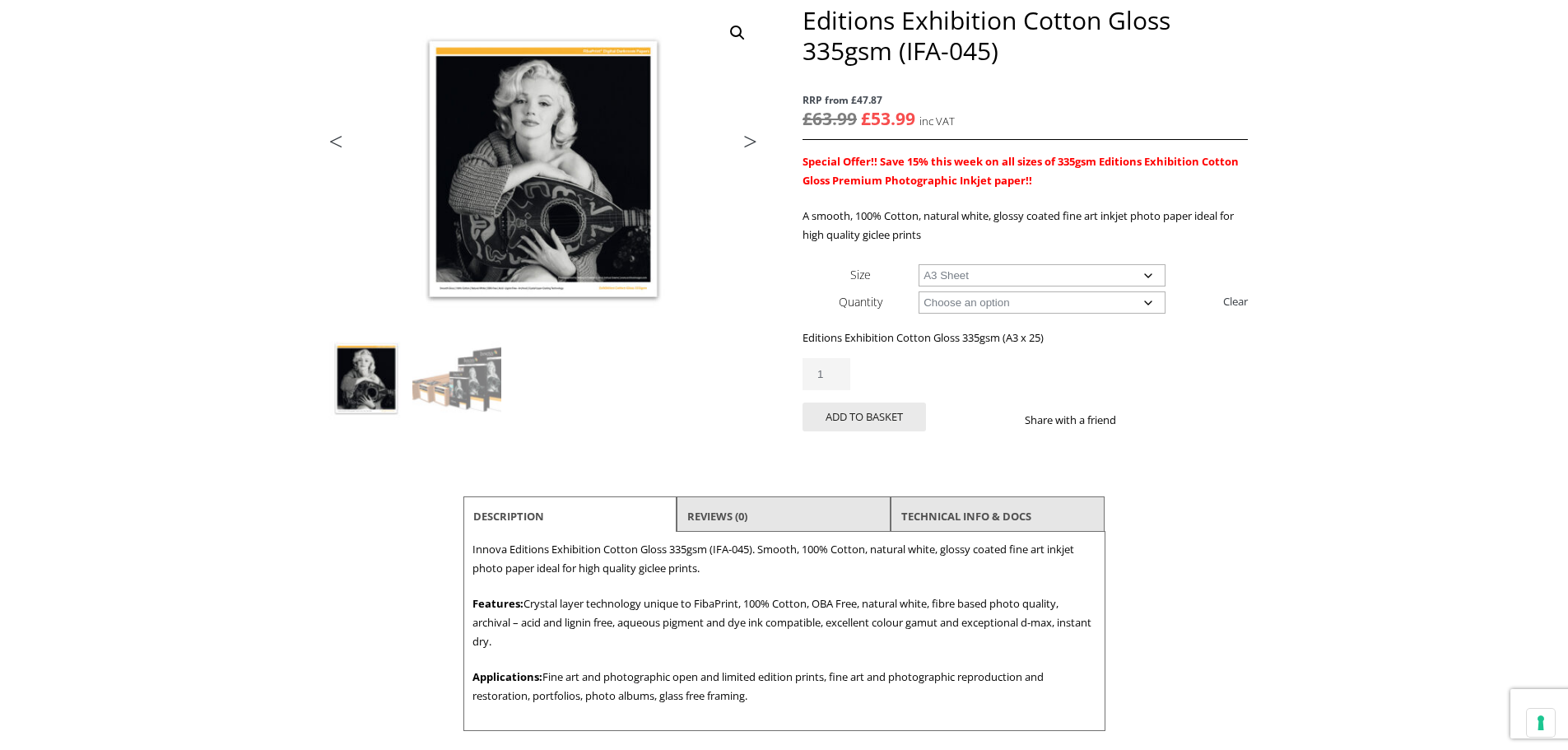
scroll to position [247, 0]
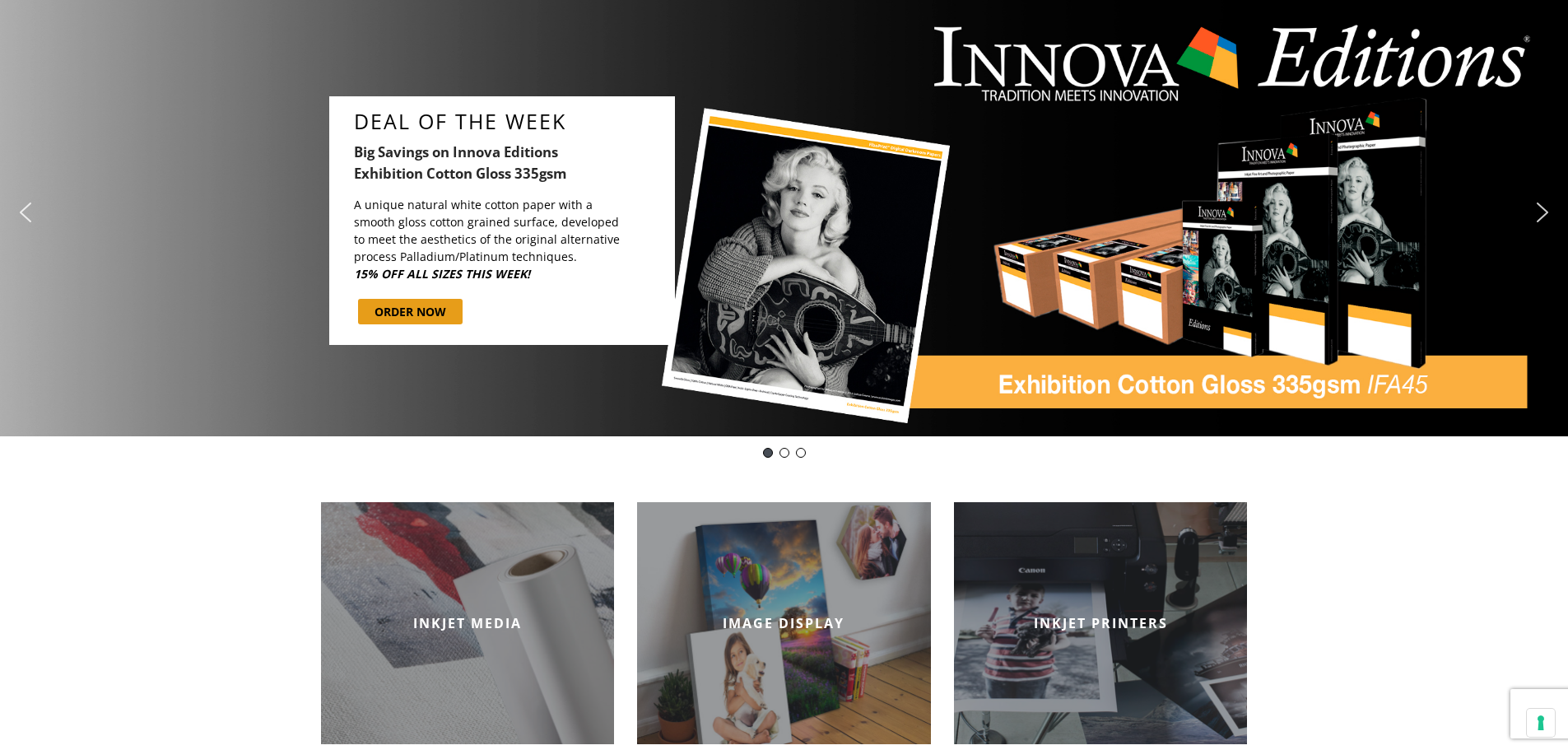
scroll to position [165, 0]
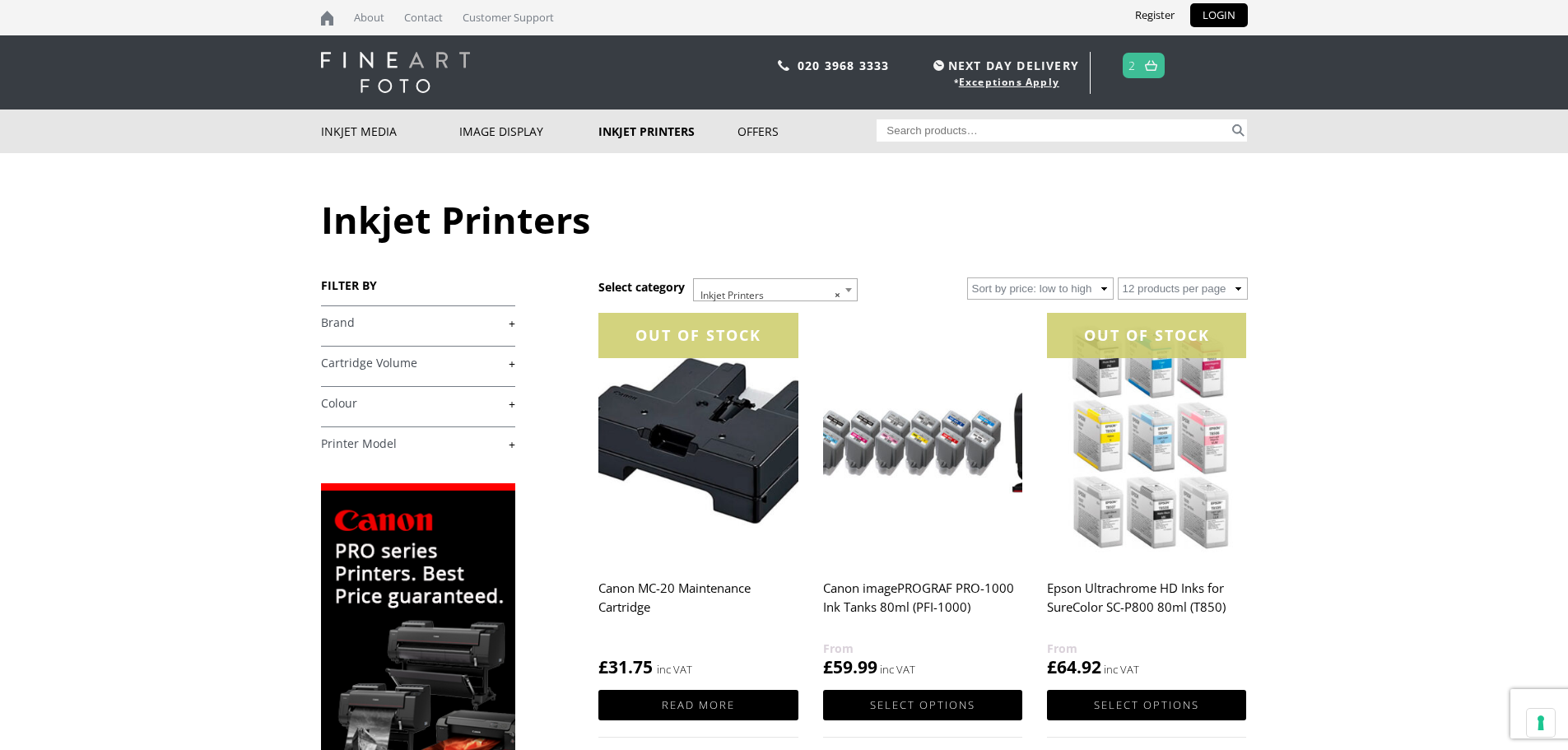
click at [388, 359] on link "+" at bounding box center [418, 362] width 194 height 15
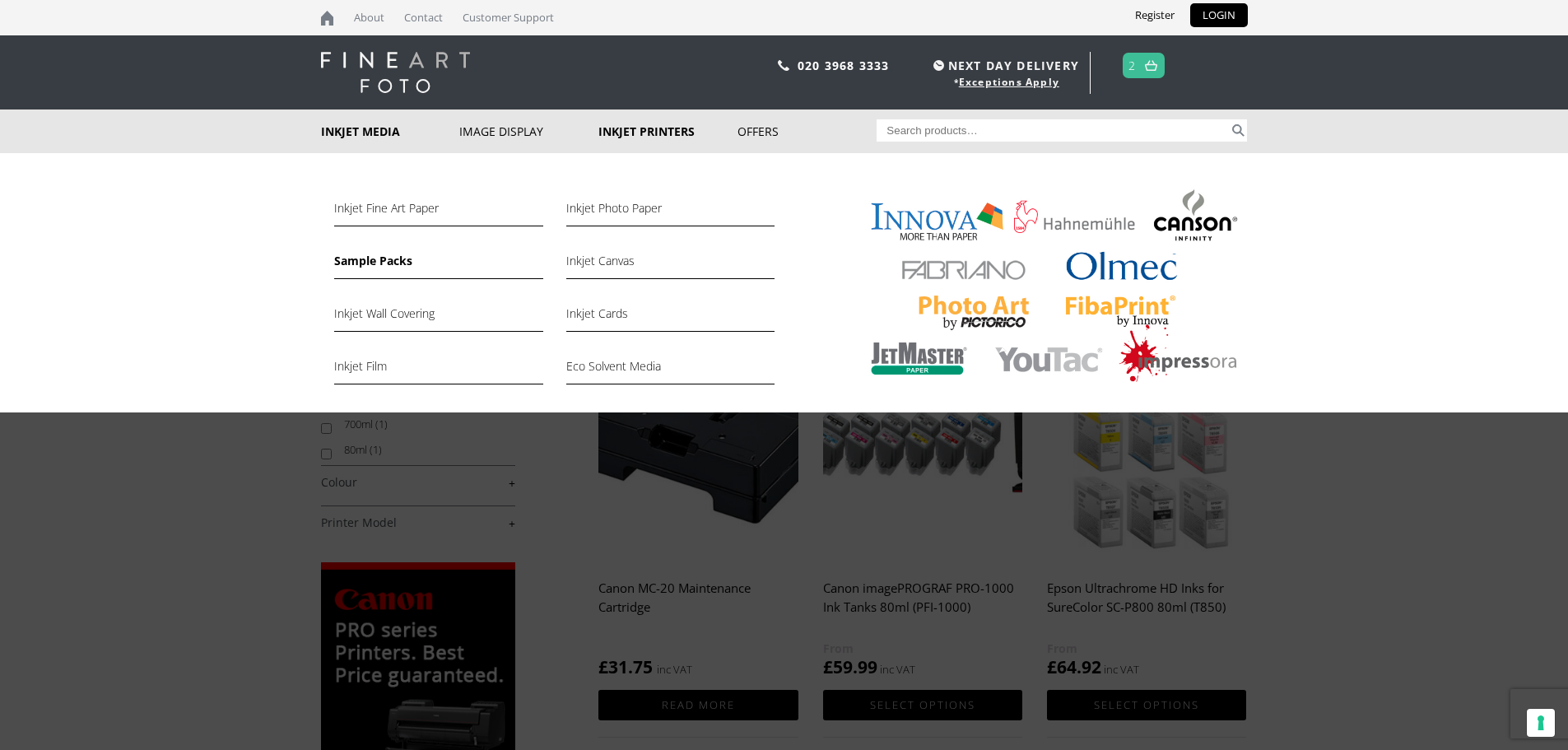
click at [359, 262] on link "Sample Packs" at bounding box center [439, 264] width 209 height 28
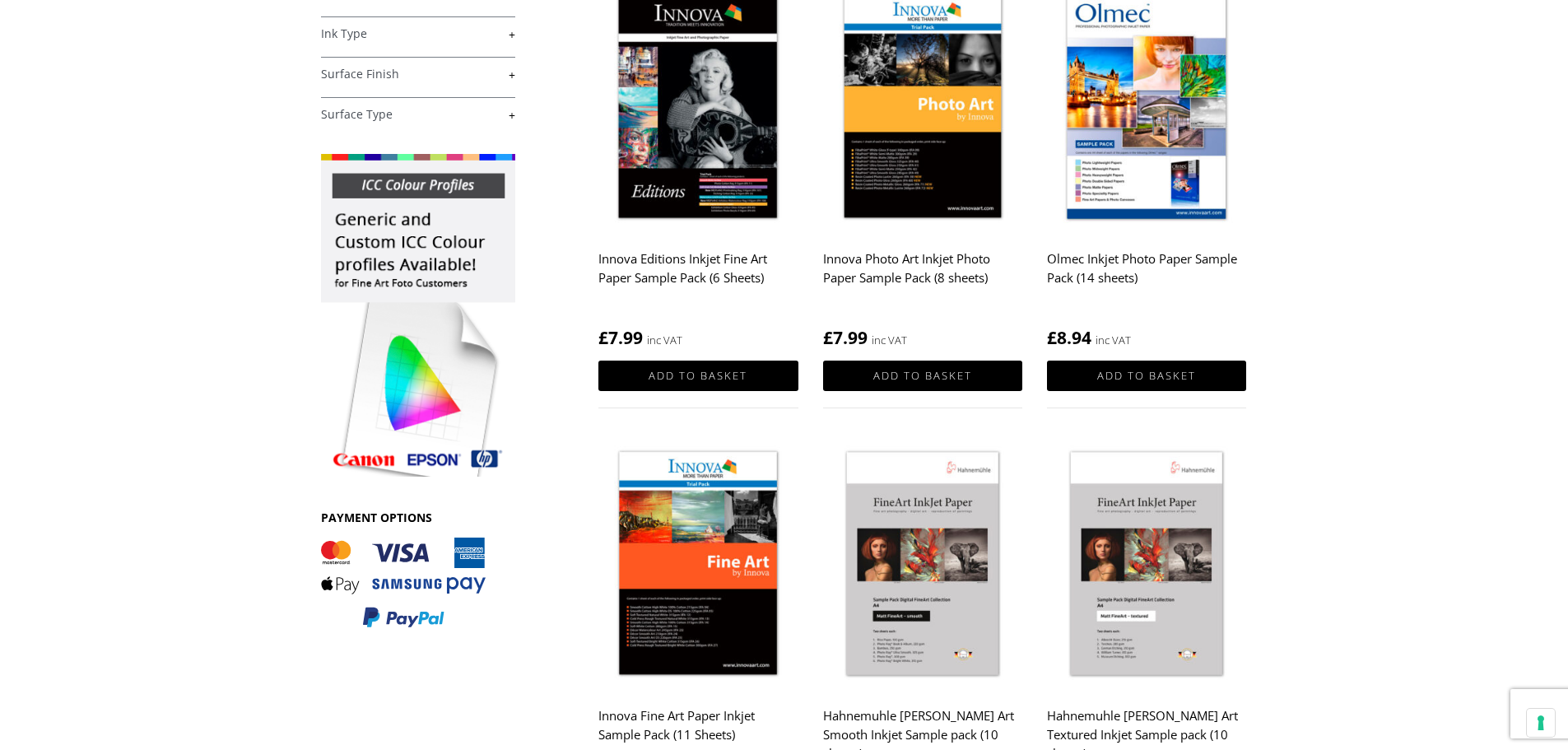
scroll to position [494, 0]
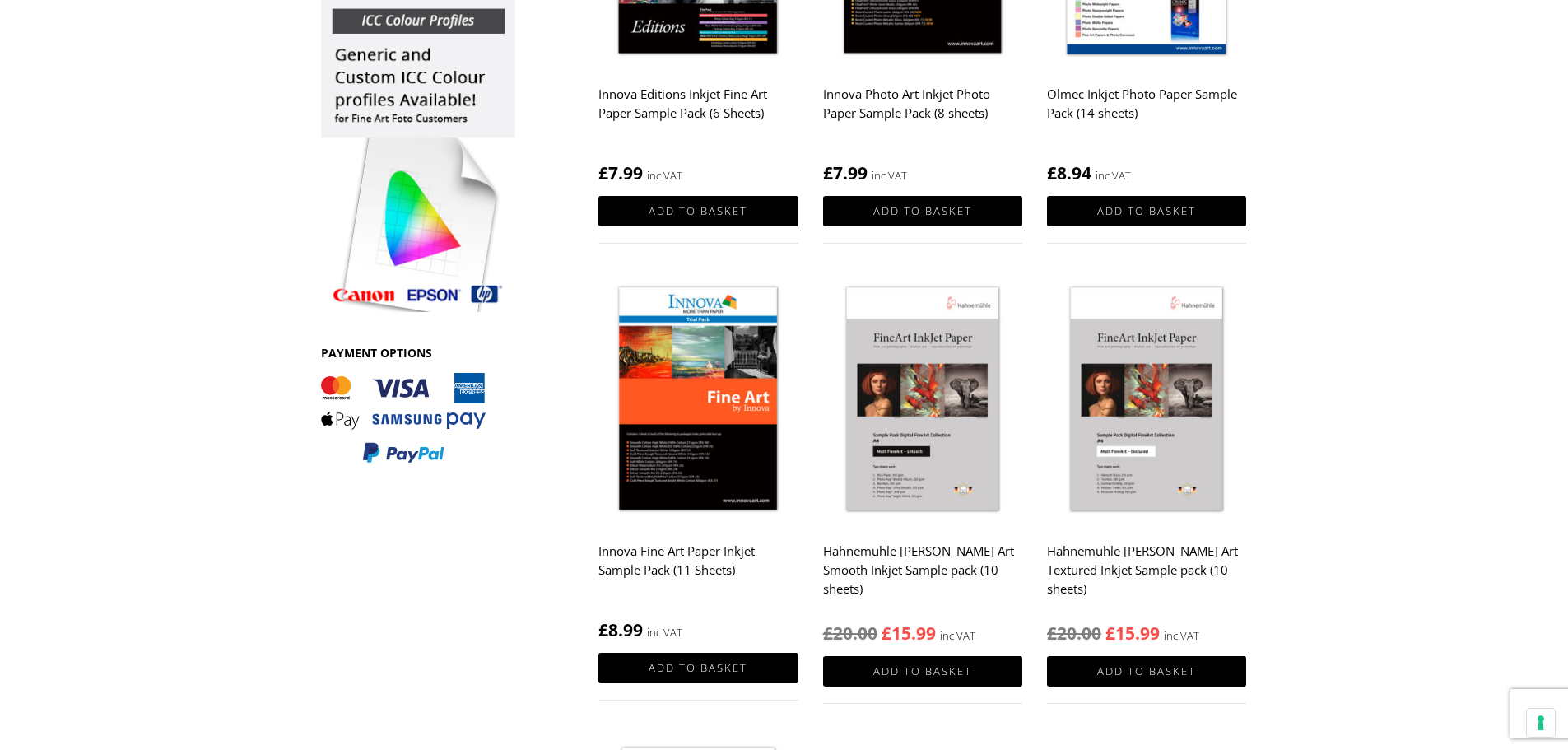
click at [680, 459] on img at bounding box center [699, 400] width 200 height 249
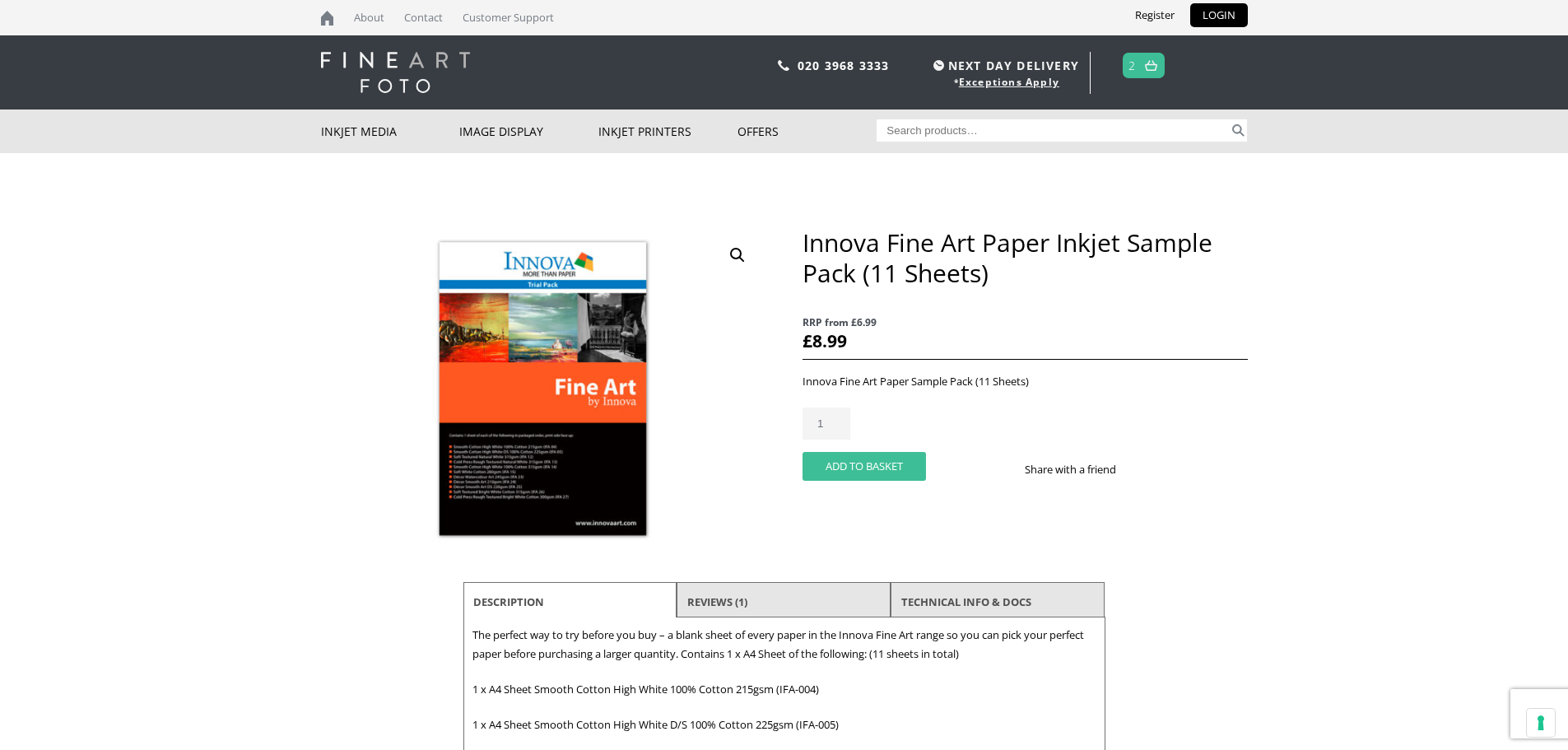
click at [856, 460] on button "Add to basket" at bounding box center [864, 467] width 123 height 29
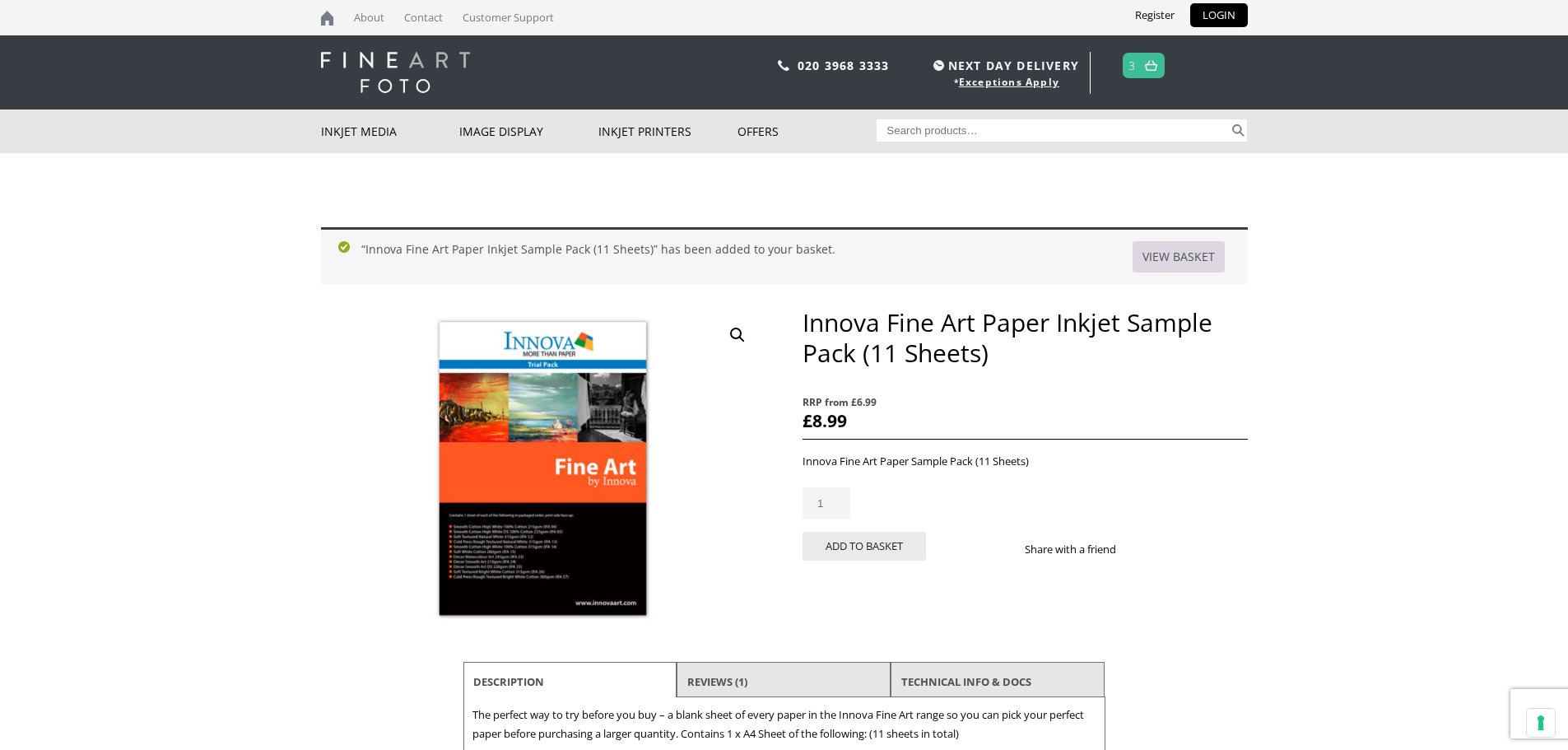
click at [1136, 256] on link "View basket" at bounding box center [1179, 256] width 93 height 31
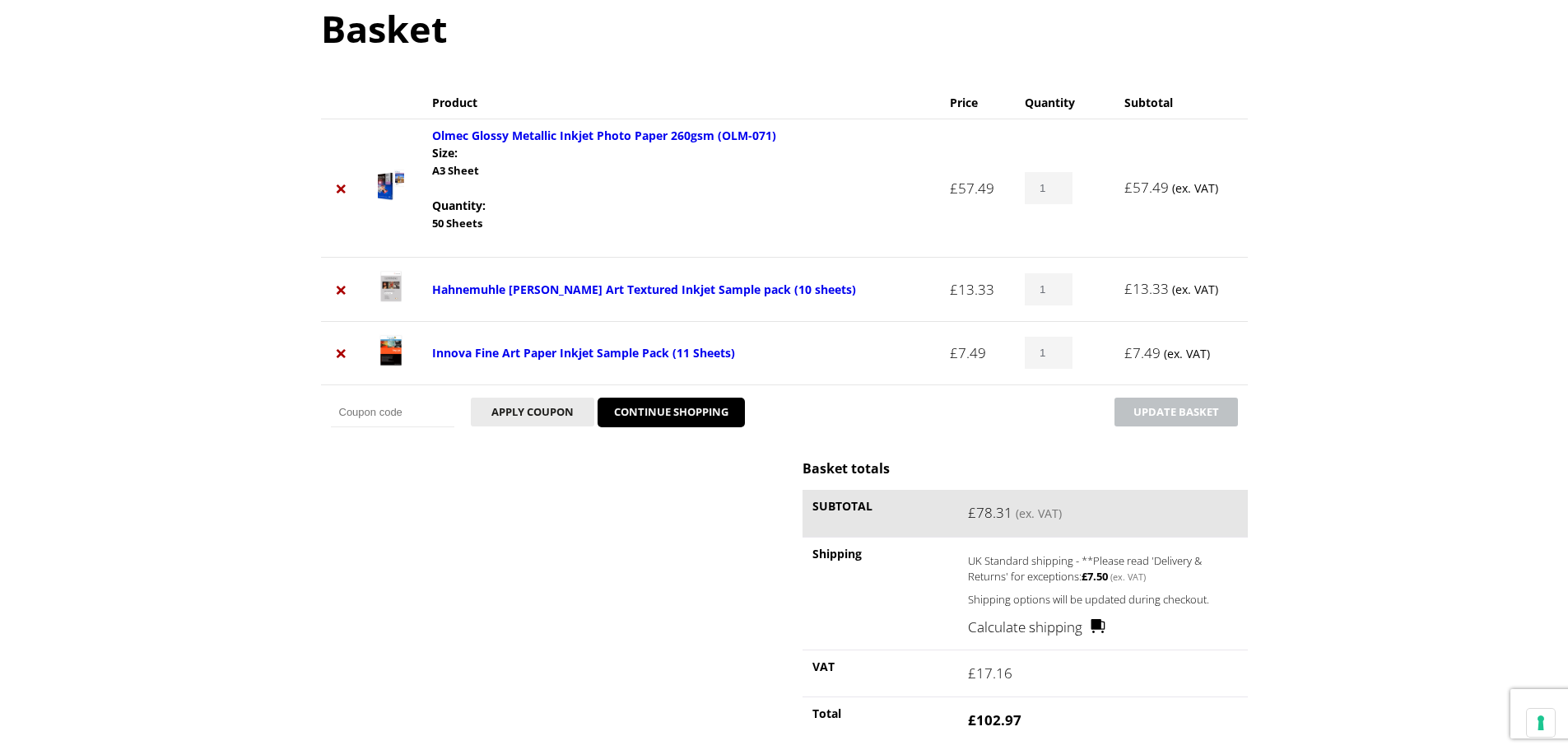
scroll to position [165, 0]
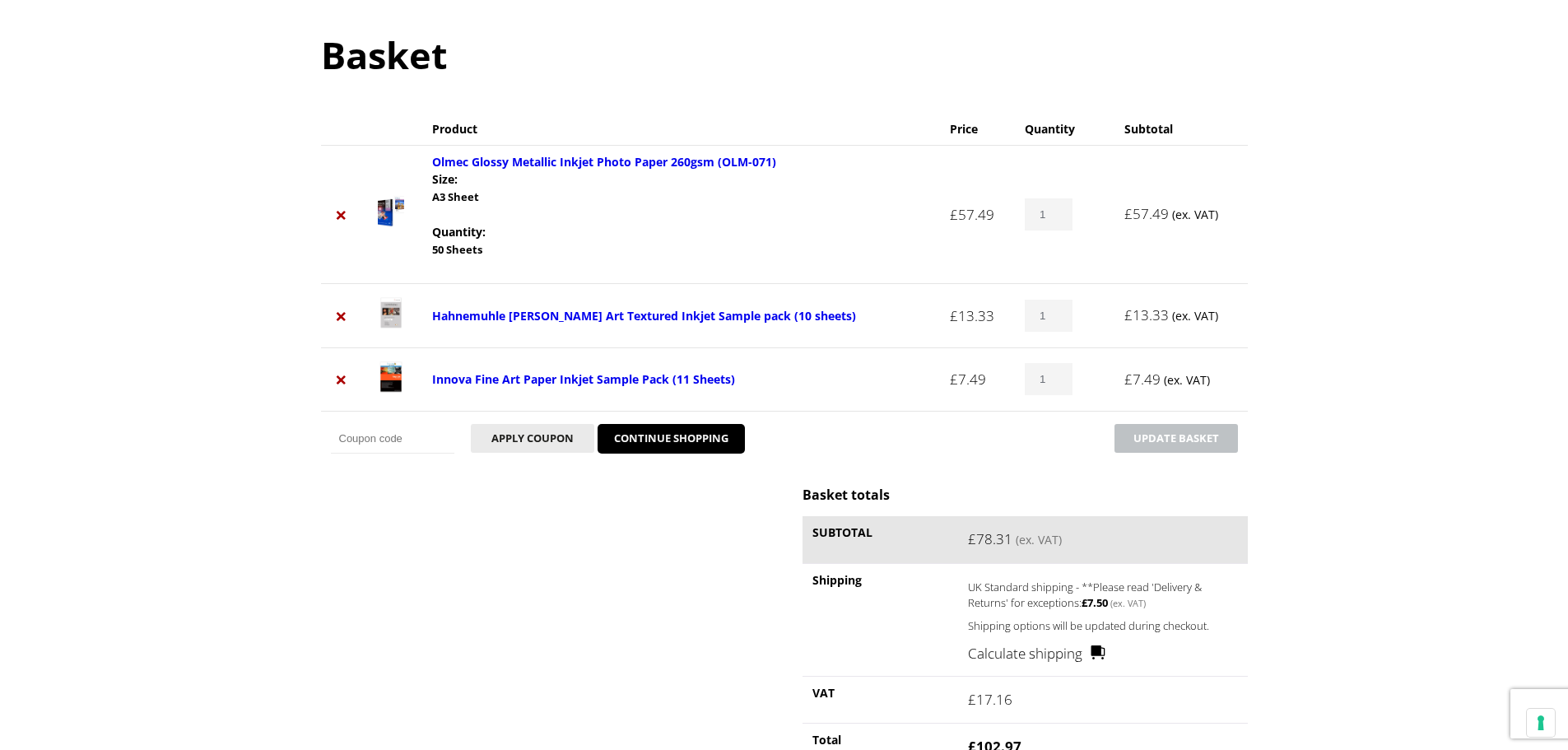
click at [636, 314] on link "Hahnemuhle [PERSON_NAME] Art Textured Inkjet Sample pack (10 sheets)" at bounding box center [644, 315] width 423 height 15
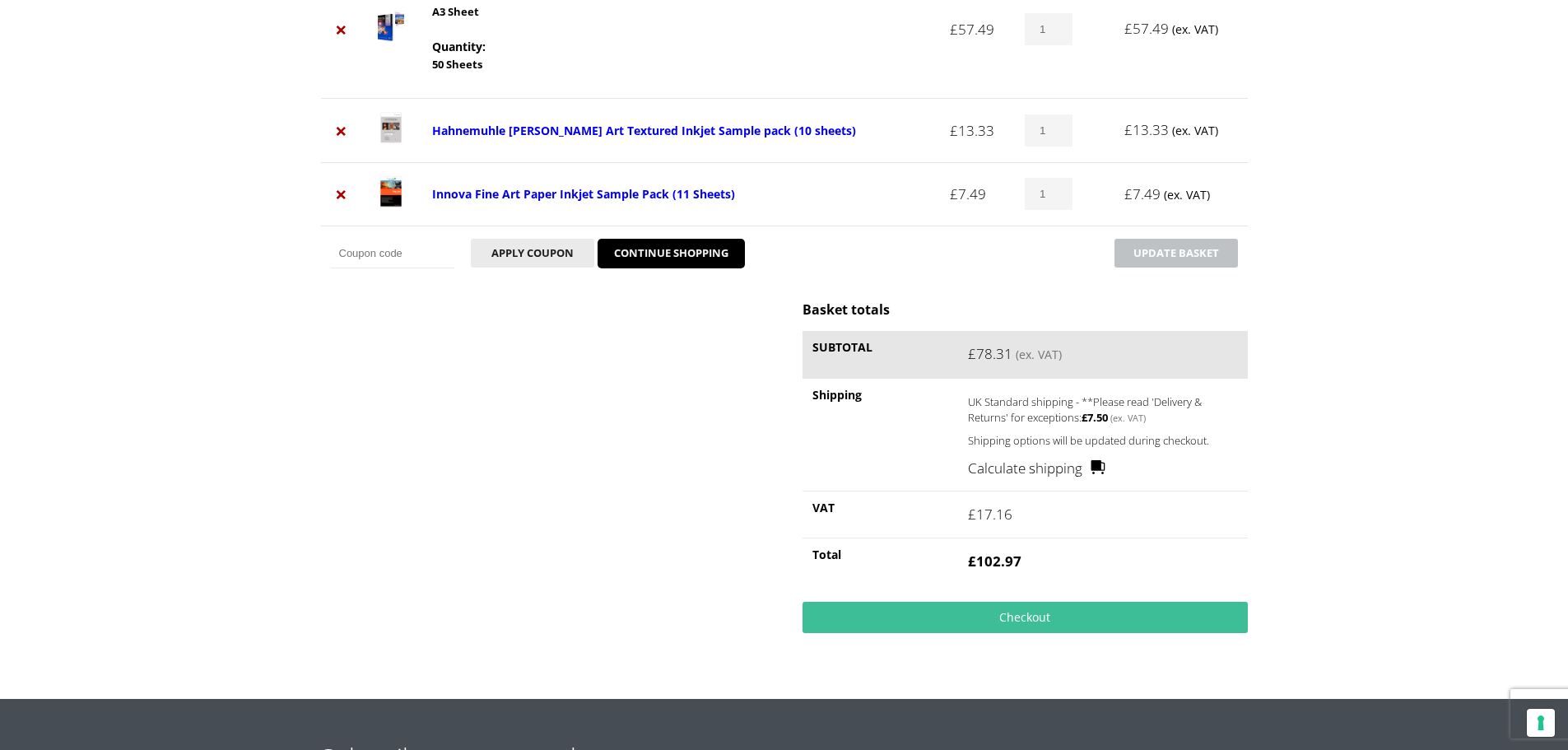
scroll to position [165, 0]
